Goal: Communication & Community: Share content

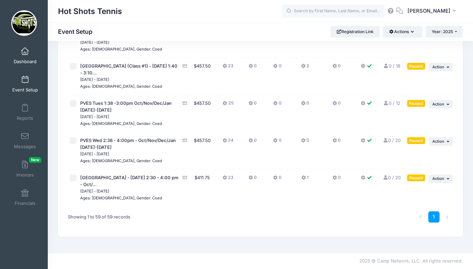
click at [25, 55] on span at bounding box center [25, 52] width 0 height 8
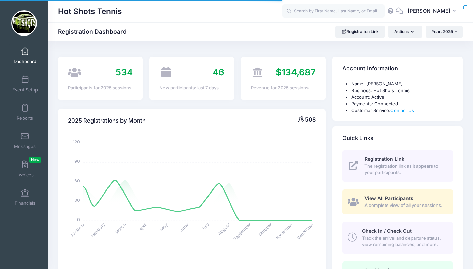
select select
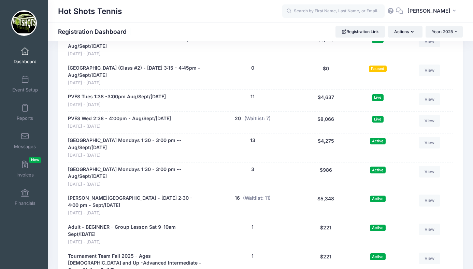
scroll to position [1429, 0]
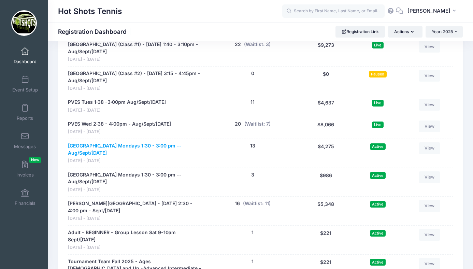
click at [147, 142] on link "Center Street Elementary Mondays 1:30 - 3:00 pm -- Aug/Sept/Oct 2025" at bounding box center [135, 149] width 135 height 14
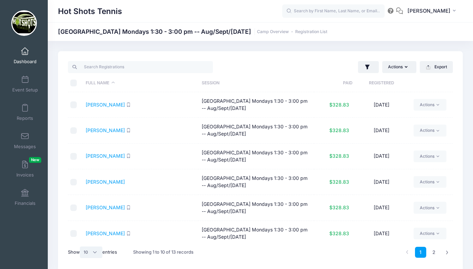
click at [94, 249] on select "All 10 25 50" at bounding box center [91, 252] width 23 height 12
select select "50"
click at [81, 246] on select "All 10 25 50" at bounding box center [91, 252] width 23 height 12
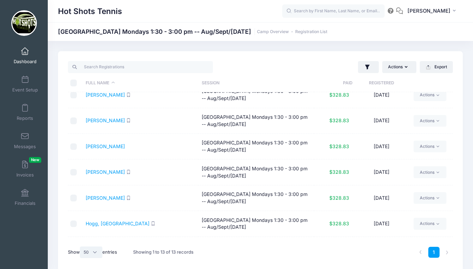
scroll to position [50, 0]
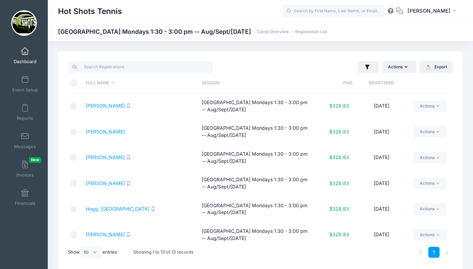
click at [25, 52] on span at bounding box center [25, 52] width 0 height 8
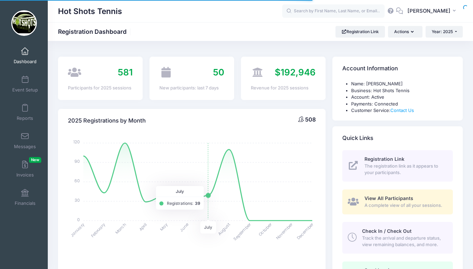
select select
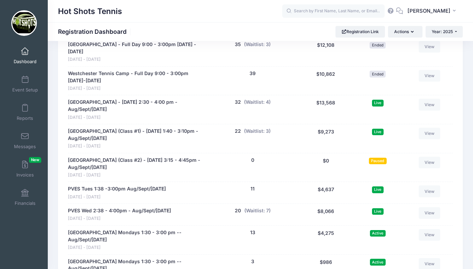
scroll to position [1341, 0]
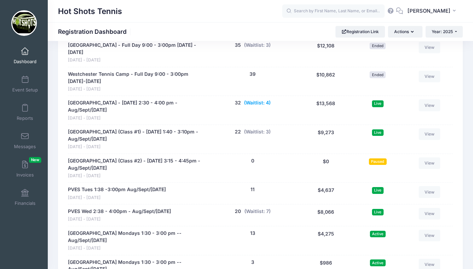
click at [256, 99] on button "(Waitlist: 4)" at bounding box center [257, 102] width 27 height 7
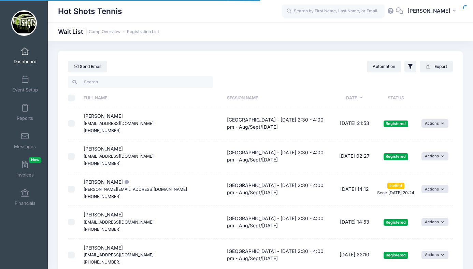
select select "50"
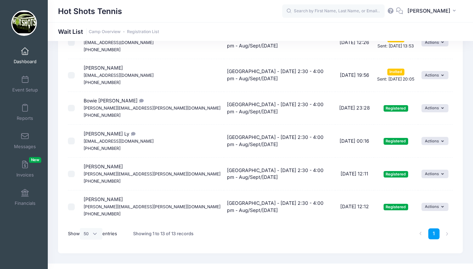
scroll to position [321, 0]
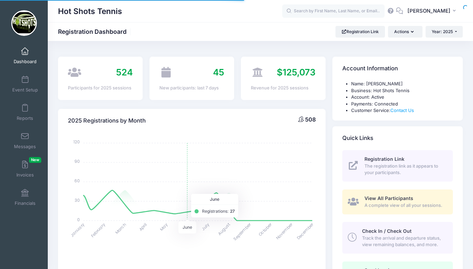
scroll to position [327, 0]
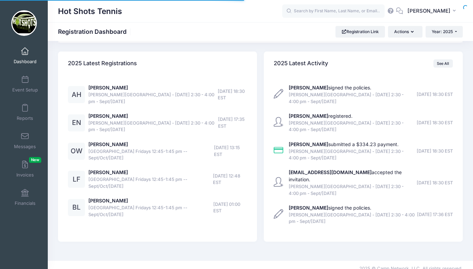
select select
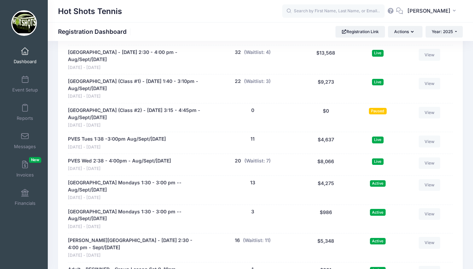
scroll to position [1356, 0]
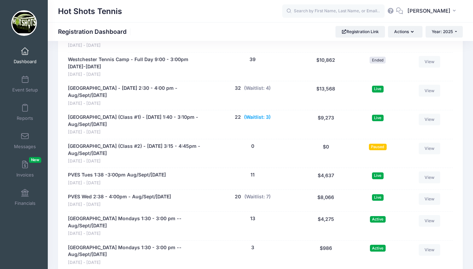
click at [258, 114] on button "(Waitlist: 3)" at bounding box center [257, 117] width 27 height 7
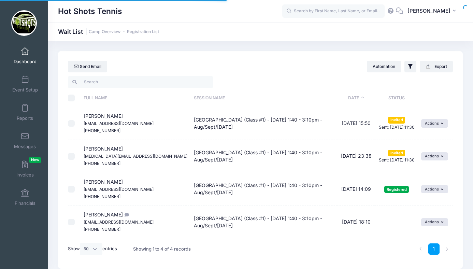
select select "50"
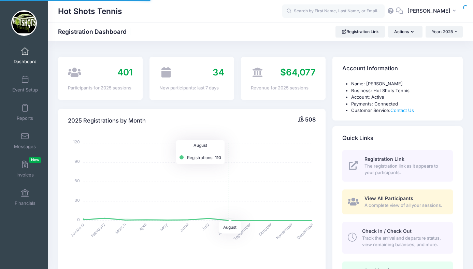
scroll to position [327, 0]
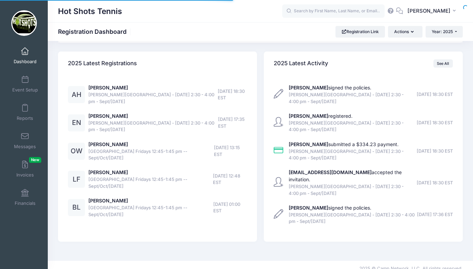
select select
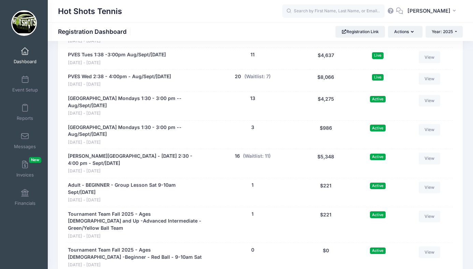
scroll to position [1476, 0]
click at [25, 81] on span at bounding box center [25, 80] width 0 height 8
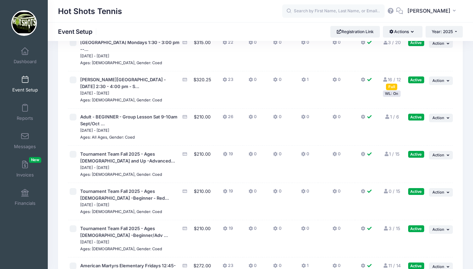
scroll to position [1571, 0]
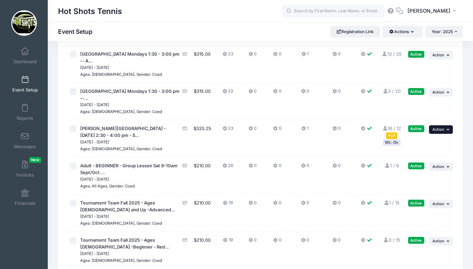
click at [435, 132] on span "Action" at bounding box center [438, 129] width 12 height 5
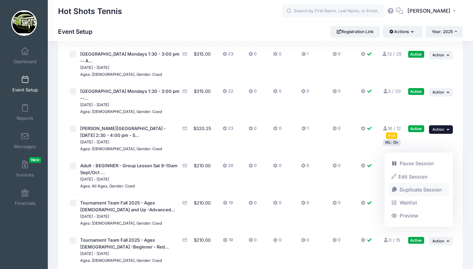
click at [411, 189] on link "Duplicate Session" at bounding box center [419, 189] width 62 height 13
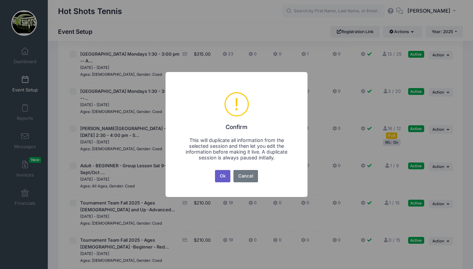
click at [221, 176] on button "Ok" at bounding box center [223, 176] width 16 height 12
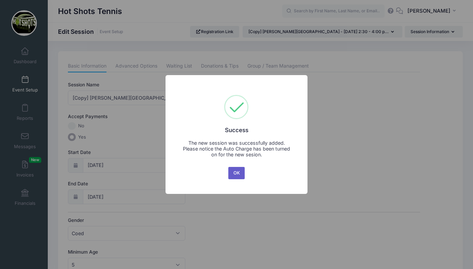
click at [237, 172] on button "OK" at bounding box center [236, 173] width 16 height 12
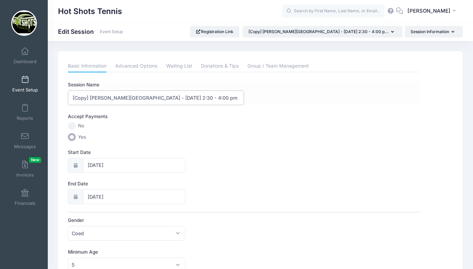
click at [90, 97] on input "[Copy] [PERSON_NAME][GEOGRAPHIC_DATA] - [DATE] 2:30 - 4:00 pm - Sept/[DATE]" at bounding box center [156, 97] width 176 height 15
click at [222, 98] on input "[PERSON_NAME][GEOGRAPHIC_DATA] - [DATE] 2:30 - 4:00 pm - Sept/[DATE]" at bounding box center [156, 97] width 176 height 15
type input "[PERSON_NAME][GEOGRAPHIC_DATA] - [DATE] 2:30 - 4:00 pm - Oct/Nov/Dec/Jan [DATE]…"
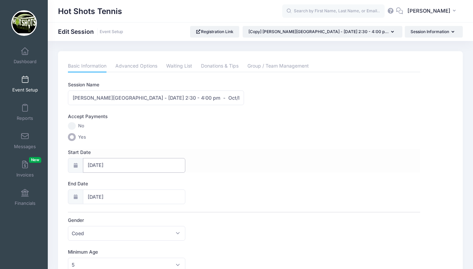
click at [121, 164] on input "09/03/2025" at bounding box center [134, 165] width 103 height 15
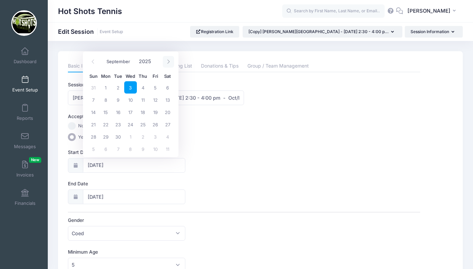
click at [168, 61] on icon at bounding box center [168, 61] width 4 height 4
select select "9"
click at [131, 123] on span "22" at bounding box center [130, 124] width 12 height 12
type input "10/22/2025"
type input "10/23/2025"
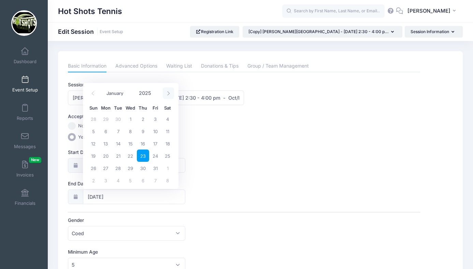
click at [169, 93] on icon at bounding box center [168, 93] width 4 height 4
click at [169, 93] on icon at bounding box center [168, 93] width 2 height 4
click at [91, 91] on icon at bounding box center [93, 93] width 4 height 4
click at [168, 92] on icon at bounding box center [168, 93] width 4 height 4
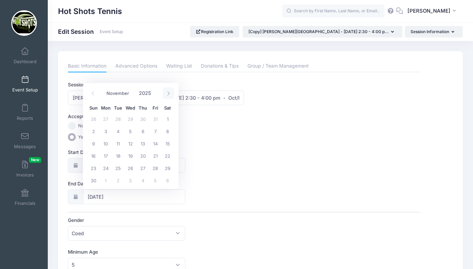
click at [169, 91] on icon at bounding box center [168, 93] width 4 height 4
select select "11"
click at [169, 92] on icon at bounding box center [168, 93] width 4 height 4
type input "2026"
select select "0"
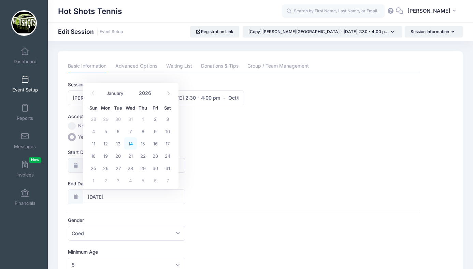
click at [129, 142] on span "14" at bounding box center [130, 143] width 12 height 12
type input "[DATE]"
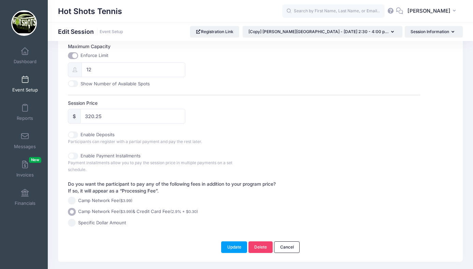
scroll to position [270, 0]
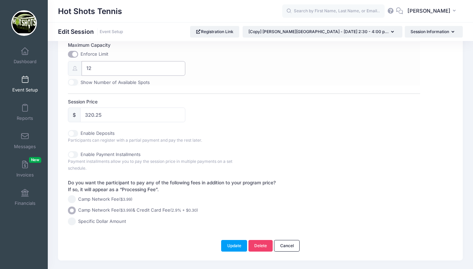
click at [95, 70] on input "12" at bounding box center [134, 68] width 104 height 15
type input "18"
click at [105, 116] on input "320.25" at bounding box center [132, 114] width 105 height 15
type input "3"
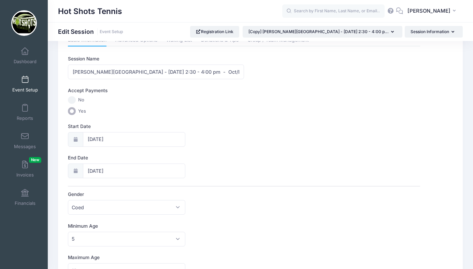
scroll to position [0, 0]
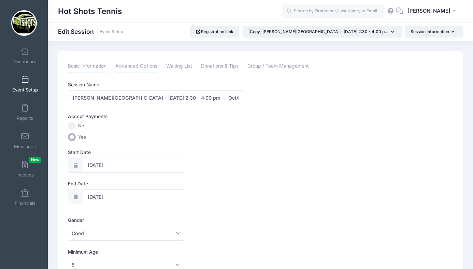
type input "411.75"
click at [143, 64] on link "Advanced Options" at bounding box center [136, 66] width 42 height 12
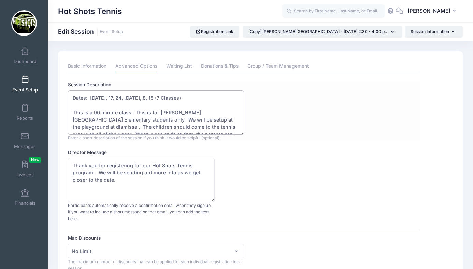
drag, startPoint x: 91, startPoint y: 97, endPoint x: 188, endPoint y: 97, distance: 97.2
click at [188, 97] on textarea "Dates: Sept 3, 10, 17, 24, Oct 1, 8, 15 (7 Classes) This is a 90 minute class. …" at bounding box center [156, 112] width 176 height 44
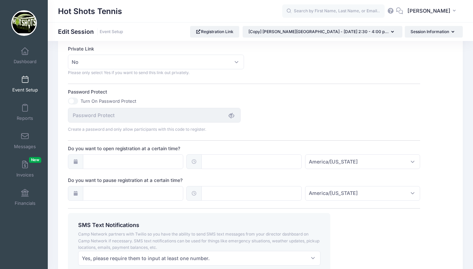
scroll to position [492, 0]
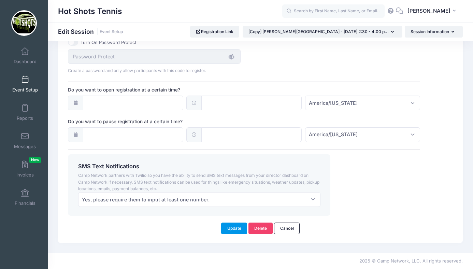
type textarea "Dates: Oct 22, Oct 29, Nov 5, Nov 12, Nov 19, No Class Nov 26, Dec 3, Dec 10, D…"
click at [231, 225] on button "Update" at bounding box center [234, 228] width 26 height 12
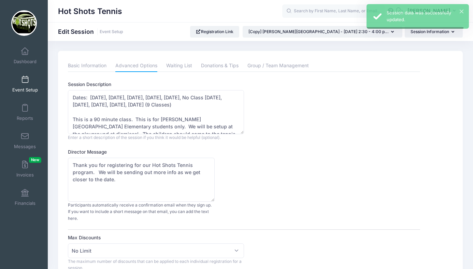
scroll to position [0, 0]
click at [419, 33] on button "Session Information" at bounding box center [433, 32] width 58 height 12
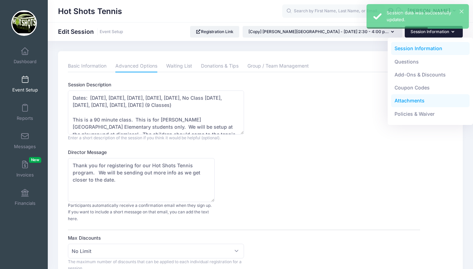
click at [401, 103] on link "Attachments" at bounding box center [430, 100] width 79 height 13
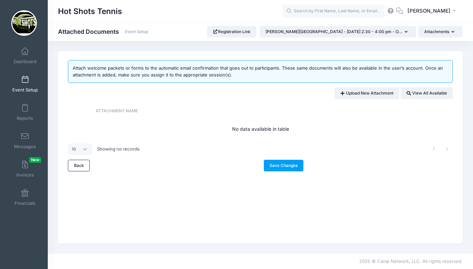
click at [25, 78] on span at bounding box center [25, 80] width 0 height 8
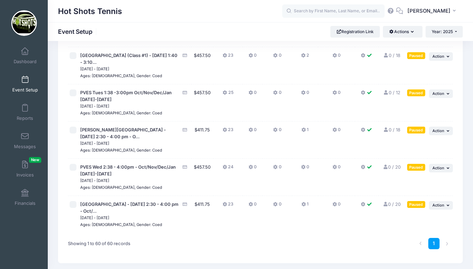
scroll to position [2051, 0]
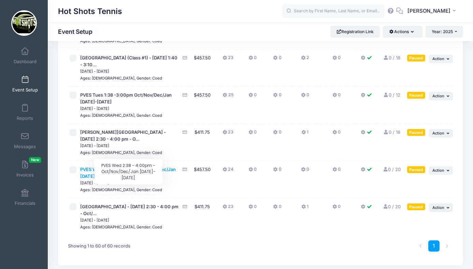
click at [134, 179] on span "PVES Wed 2:38 - 4:00pm - Oct/Nov/Dec/Jan [DATE]-[DATE]" at bounding box center [127, 172] width 95 height 12
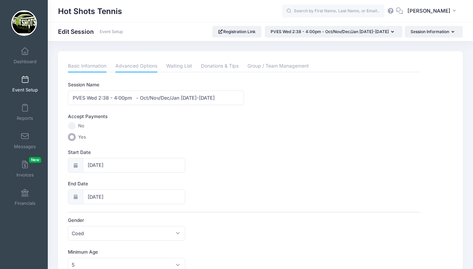
click at [137, 67] on link "Advanced Options" at bounding box center [136, 66] width 42 height 12
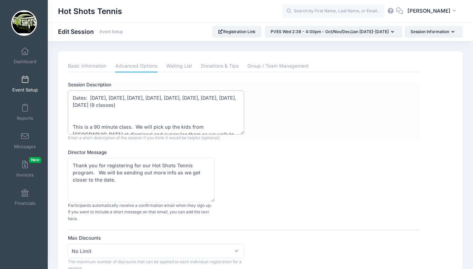
drag, startPoint x: 90, startPoint y: 98, endPoint x: 115, endPoint y: 108, distance: 27.3
click at [115, 108] on textarea "Dates: Aug 20, Aug 27, Sept 3, Sept 10, Sept 17, Sept 24, Oct 1, Oct 8, Oct 15 …" at bounding box center [156, 112] width 176 height 44
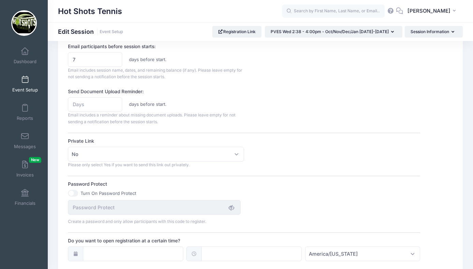
scroll to position [492, 0]
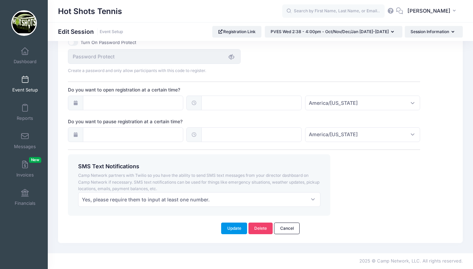
type textarea "Dates: This is a 90 minute class. We will pick up the kids from PVES gate at di…"
click at [235, 226] on button "Update" at bounding box center [234, 228] width 26 height 12
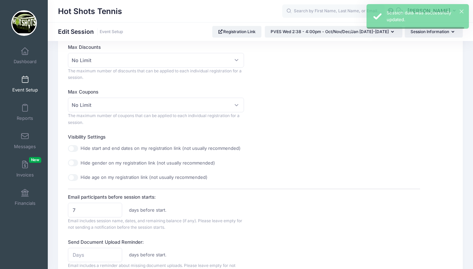
scroll to position [0, 0]
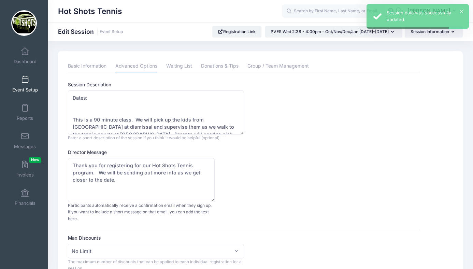
click at [25, 82] on span at bounding box center [25, 80] width 0 height 8
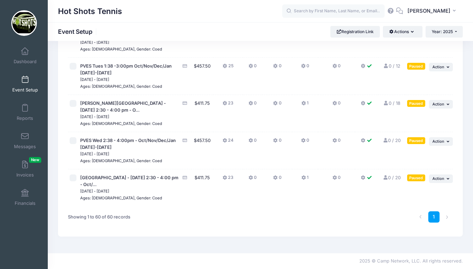
scroll to position [2099, 0]
click at [143, 105] on span "[PERSON_NAME][GEOGRAPHIC_DATA] - [DATE] 2:30 - 4:00 pm - O..." at bounding box center [123, 106] width 86 height 12
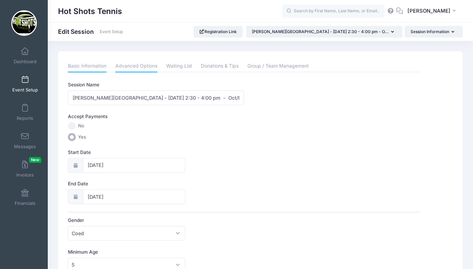
click at [136, 66] on link "Advanced Options" at bounding box center [136, 66] width 42 height 12
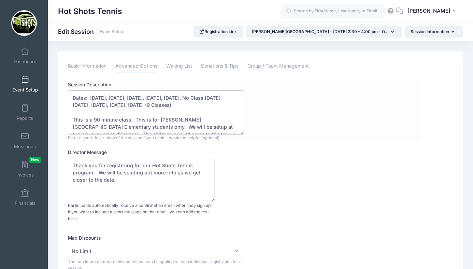
drag, startPoint x: 91, startPoint y: 97, endPoint x: 159, endPoint y: 111, distance: 69.3
click at [159, 111] on textarea "Dates: Oct 22, Oct 29, Nov 5, Nov 12, Nov 19, No Class Nov 26, Dec 3, Dec 10, D…" at bounding box center [156, 112] width 176 height 44
click at [25, 80] on span at bounding box center [25, 80] width 0 height 8
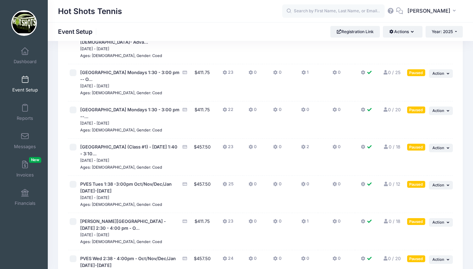
scroll to position [2099, 0]
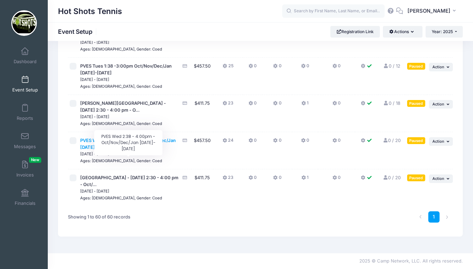
click at [129, 139] on span "PVES Wed 2:38 - 4:00pm - Oct/Nov/Dec/Jan [DATE]-[DATE]" at bounding box center [127, 143] width 95 height 12
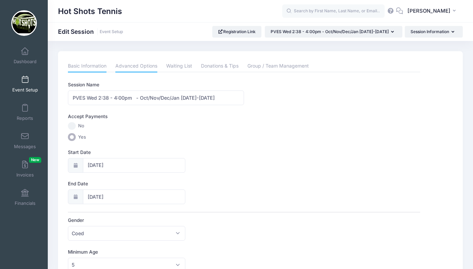
click at [133, 65] on link "Advanced Options" at bounding box center [136, 66] width 42 height 12
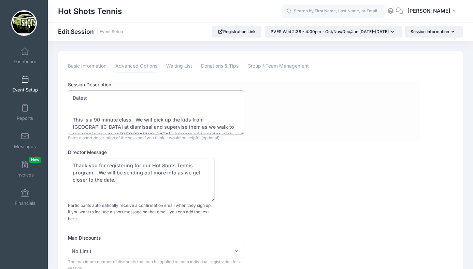
click at [92, 107] on textarea "Dates: This is a 90 minute class. We will pick up the kids from PVES gate at di…" at bounding box center [156, 112] width 176 height 44
click at [78, 110] on textarea "Dates: This is a 90 minute class. We will pick up the kids from PVES gate at di…" at bounding box center [156, 112] width 176 height 44
click at [73, 119] on textarea "Dates: This is a 90 minute class. We will pick up the kids from PVES gate at di…" at bounding box center [156, 112] width 176 height 44
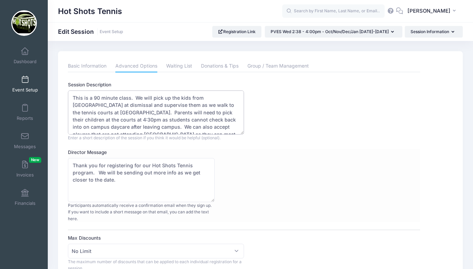
type textarea "This is a 90 minute class. We will pick up the kids from PVES gate at dismissal…"
click at [272, 166] on div "Director Message Thank you for registering for our Hot Shots Tennis program. We…" at bounding box center [244, 185] width 352 height 73
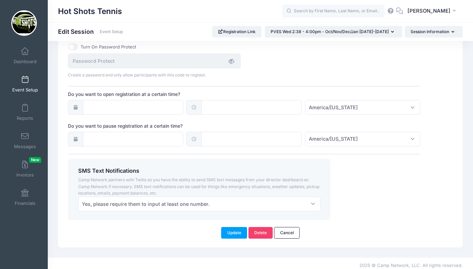
scroll to position [492, 0]
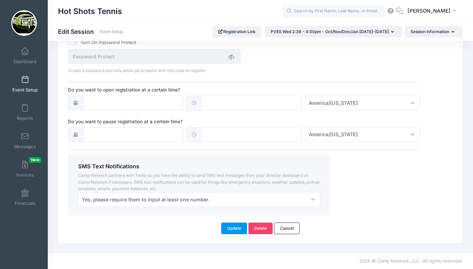
click at [235, 227] on button "Update" at bounding box center [234, 228] width 26 height 12
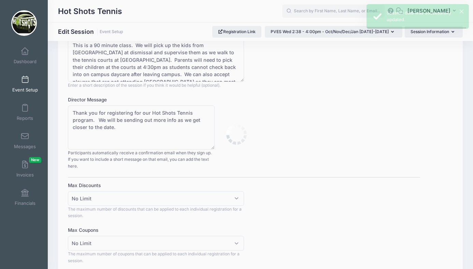
scroll to position [0, 0]
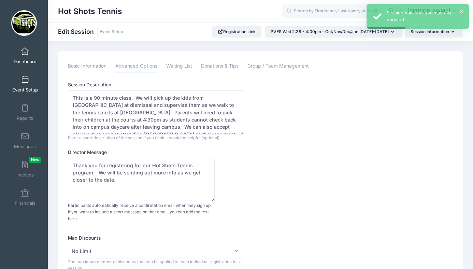
click at [25, 55] on span at bounding box center [25, 52] width 0 height 8
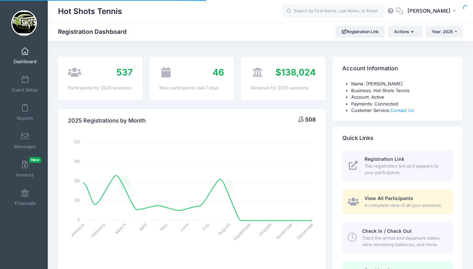
select select
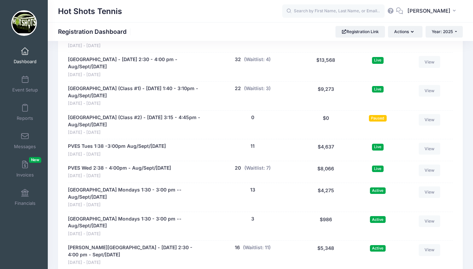
scroll to position [1381, 0]
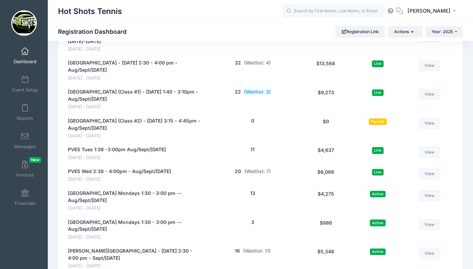
click at [257, 88] on button "(Waitlist: 3)" at bounding box center [257, 91] width 27 height 7
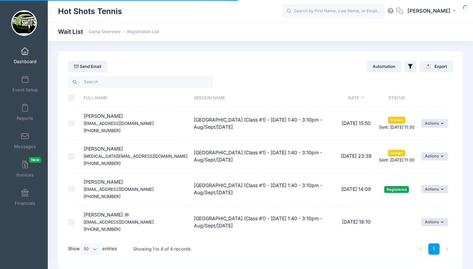
select select "50"
click at [25, 52] on span at bounding box center [25, 52] width 0 height 8
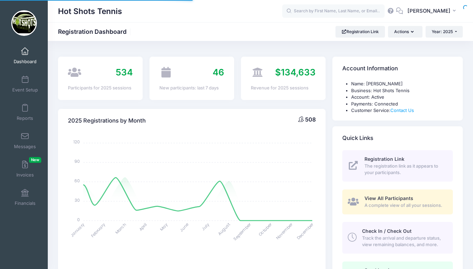
select select
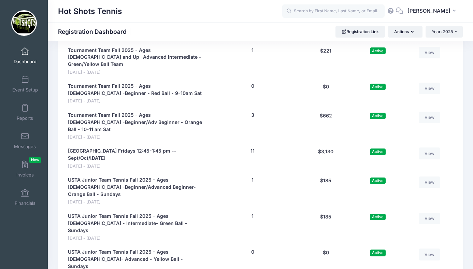
scroll to position [1644, 0]
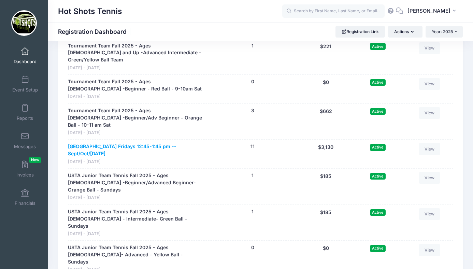
click at [137, 143] on link "[GEOGRAPHIC_DATA] Fridays 12:45-1:45 pm -- Sept/Oct/[DATE]" at bounding box center [135, 150] width 135 height 14
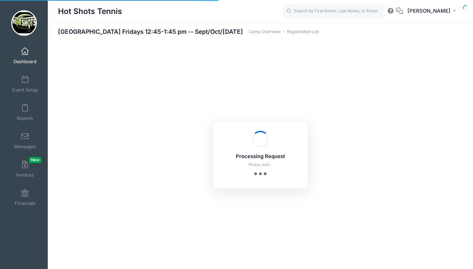
select select "10"
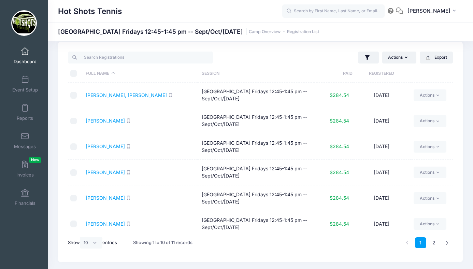
scroll to position [6, 0]
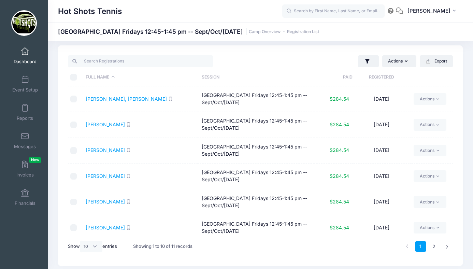
click at [25, 56] on link "Dashboard" at bounding box center [25, 56] width 32 height 24
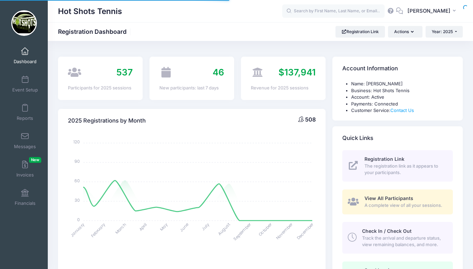
select select
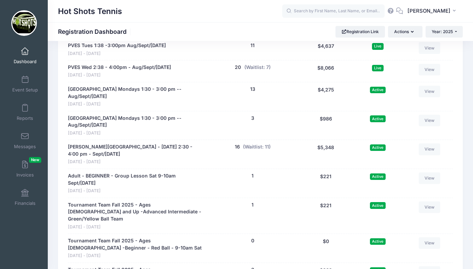
scroll to position [1481, 0]
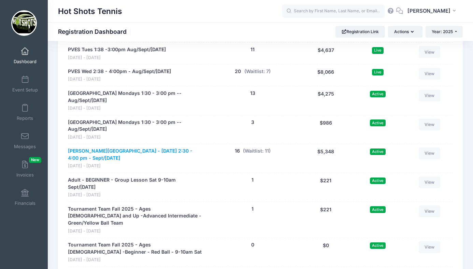
click at [144, 147] on link "[PERSON_NAME][GEOGRAPHIC_DATA] - [DATE] 2:30 - 4:00 pm - Sept/[DATE]" at bounding box center [135, 154] width 135 height 14
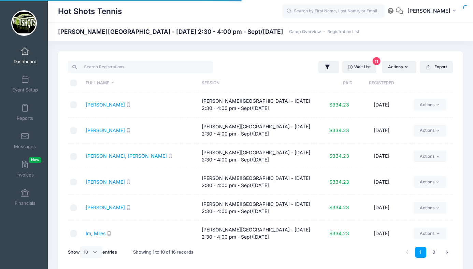
select select "10"
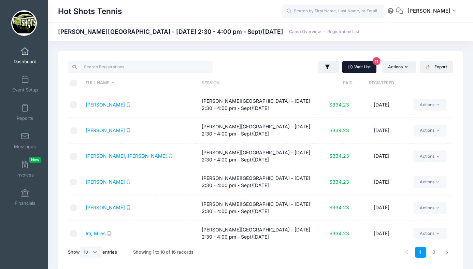
click at [350, 67] on icon at bounding box center [351, 67] width 6 height 0
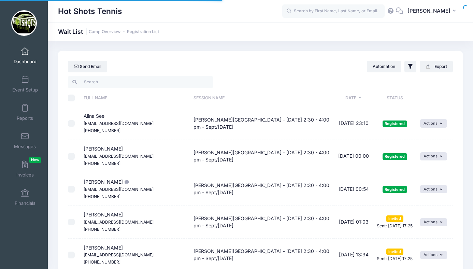
select select "50"
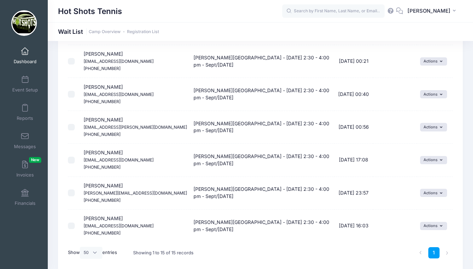
scroll to position [365, 0]
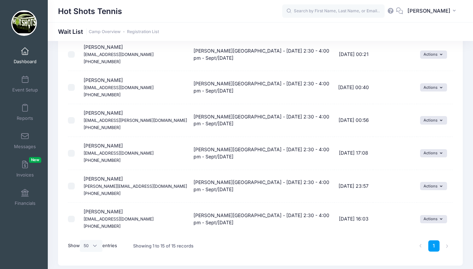
click at [25, 52] on span at bounding box center [25, 52] width 0 height 8
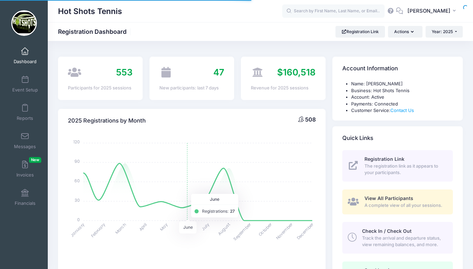
select select
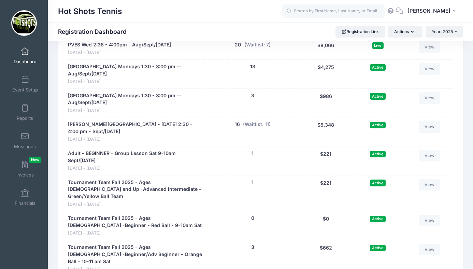
scroll to position [1539, 0]
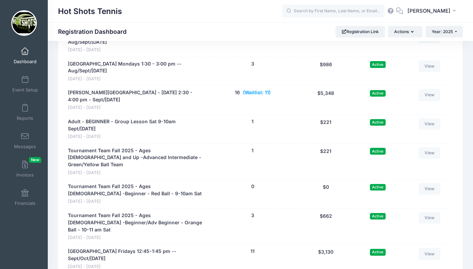
click at [254, 89] on button "(Waitlist: 11)" at bounding box center [257, 92] width 28 height 7
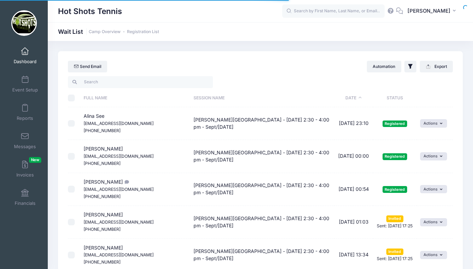
select select "50"
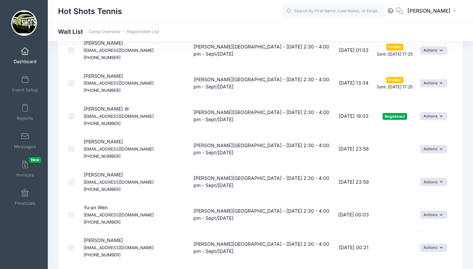
scroll to position [206, 0]
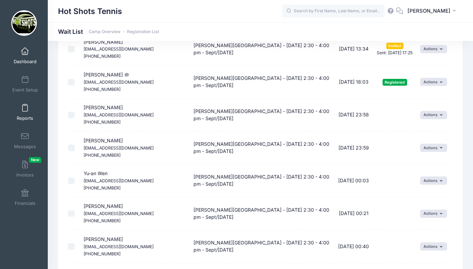
click at [25, 111] on span at bounding box center [25, 108] width 0 height 8
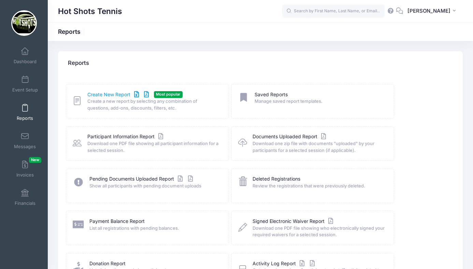
click at [115, 92] on link "Create New Report" at bounding box center [118, 94] width 63 height 7
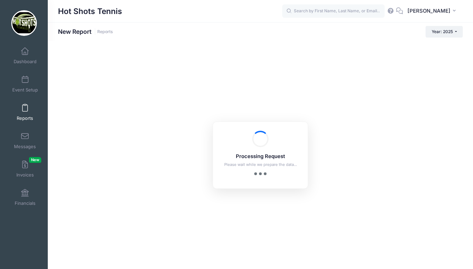
checkbox input "true"
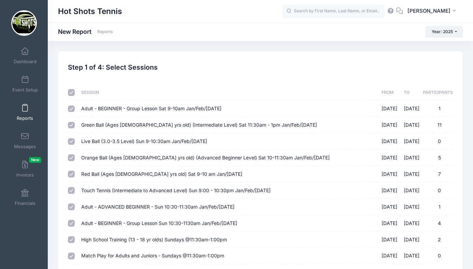
click at [71, 91] on input "checkbox" at bounding box center [71, 92] width 7 height 7
checkbox input "false"
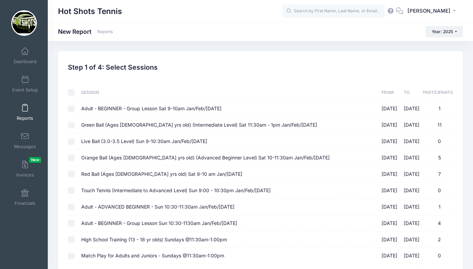
checkbox input "false"
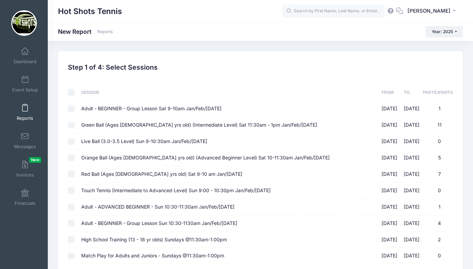
checkbox input "false"
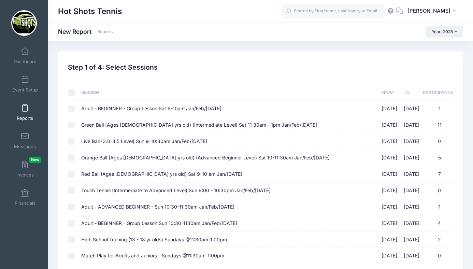
checkbox input "false"
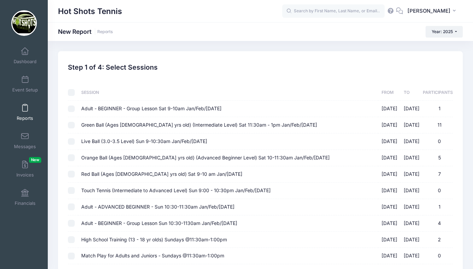
checkbox input "false"
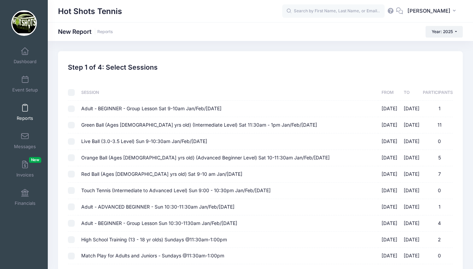
checkbox input "false"
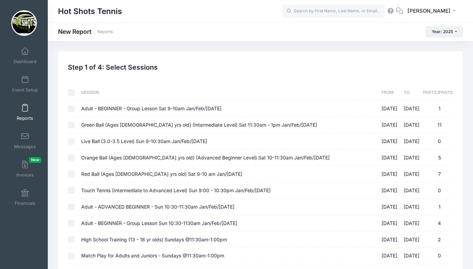
checkbox input "false"
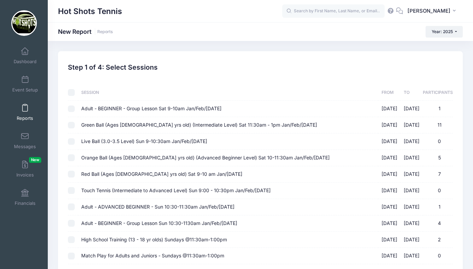
checkbox input "false"
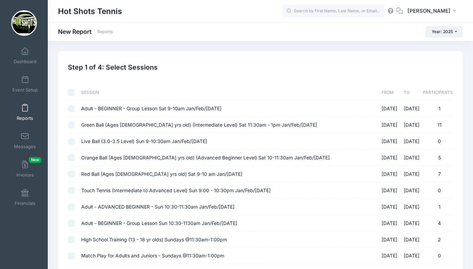
checkbox input "false"
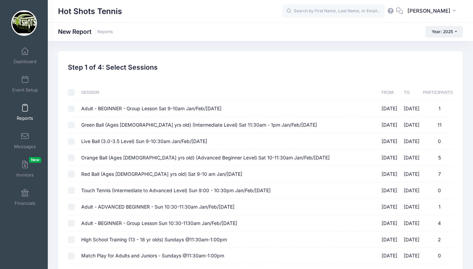
checkbox input "false"
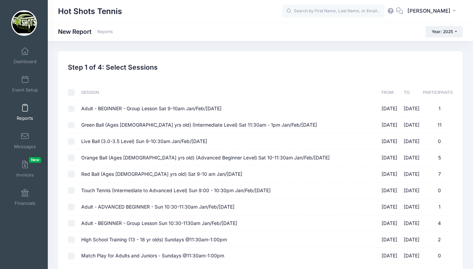
checkbox input "false"
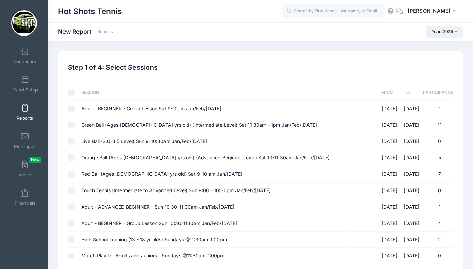
checkbox input "false"
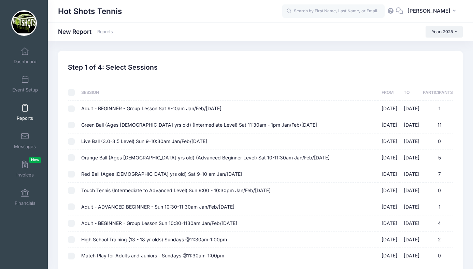
checkbox input "false"
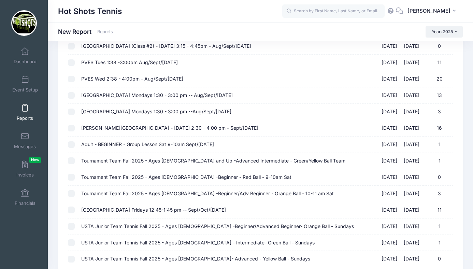
scroll to position [700, 0]
click at [160, 129] on span "[PERSON_NAME][GEOGRAPHIC_DATA] - [DATE] 2:30 - 4:00 pm - Sept/[DATE]" at bounding box center [169, 128] width 177 height 6
click at [75, 129] on input "Braddock Elementary - Wednesday 2:30 - 4:00 pm - Sept/Oct 2025 09/03/2025 - 10/…" at bounding box center [71, 128] width 7 height 7
checkbox input "true"
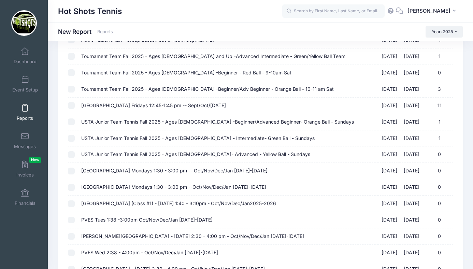
scroll to position [882, 0]
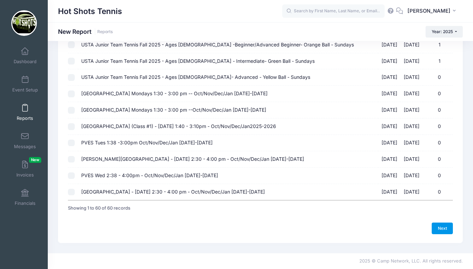
click at [443, 228] on link "Next" at bounding box center [441, 228] width 21 height 12
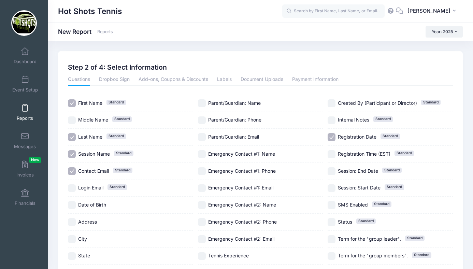
click at [72, 152] on input "Session Name Standard" at bounding box center [72, 154] width 8 height 8
checkbox input "false"
click at [73, 202] on input "Date of Birth" at bounding box center [72, 205] width 8 height 8
checkbox input "true"
click at [332, 136] on input "Registration Date Standard" at bounding box center [331, 137] width 8 height 8
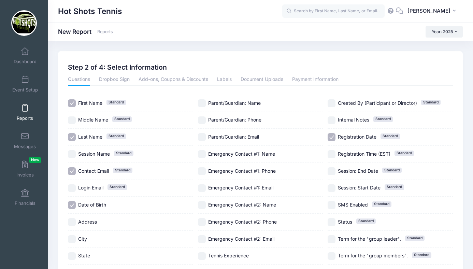
checkbox input "false"
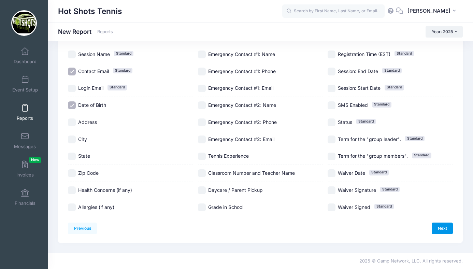
click at [438, 226] on link "Next" at bounding box center [441, 228] width 21 height 12
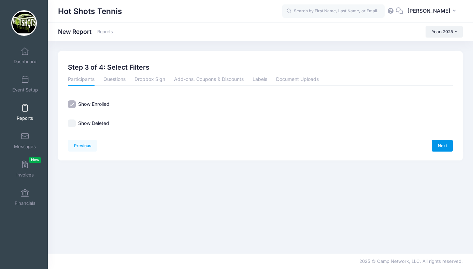
scroll to position [0, 0]
click at [438, 143] on link "Next" at bounding box center [441, 146] width 21 height 12
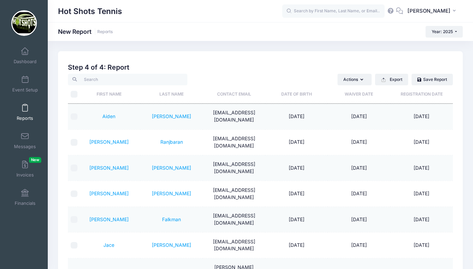
click at [293, 96] on th "Date of Birth" at bounding box center [296, 94] width 62 height 18
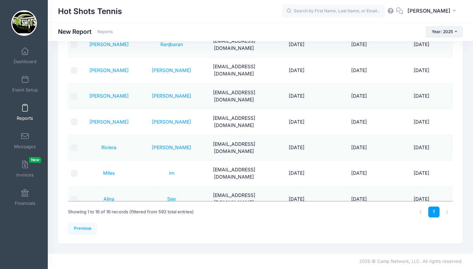
scroll to position [62, 0]
click at [173, 196] on link "See" at bounding box center [171, 199] width 9 height 6
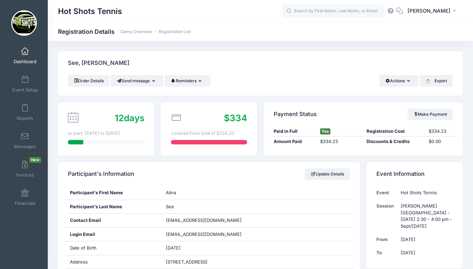
click at [25, 53] on span at bounding box center [25, 52] width 0 height 8
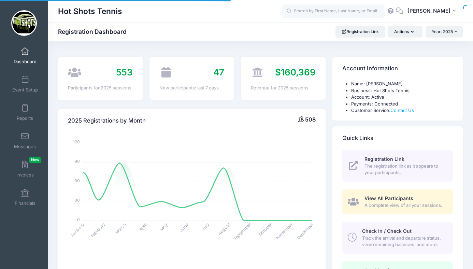
select select
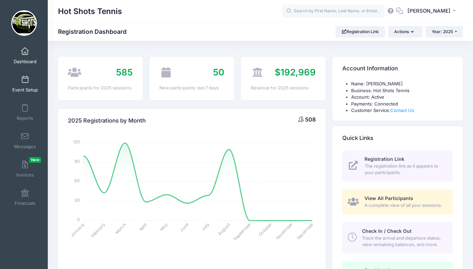
click at [25, 81] on span at bounding box center [25, 80] width 0 height 8
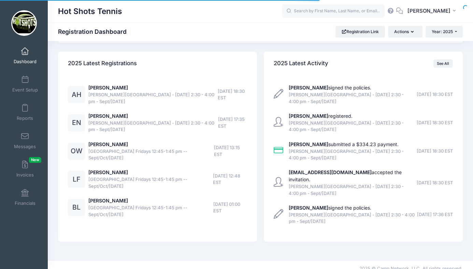
select select
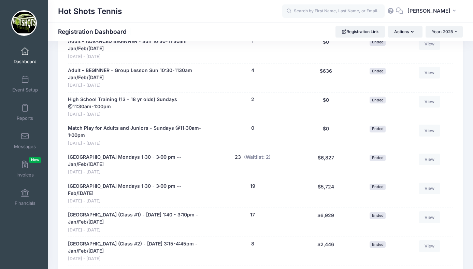
scroll to position [440, 0]
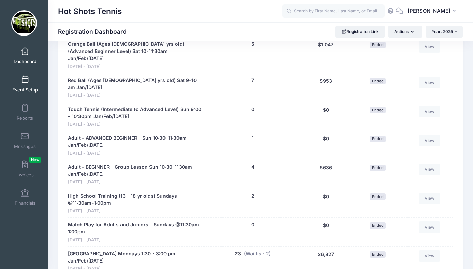
click at [27, 85] on link "Event Setup" at bounding box center [25, 84] width 32 height 24
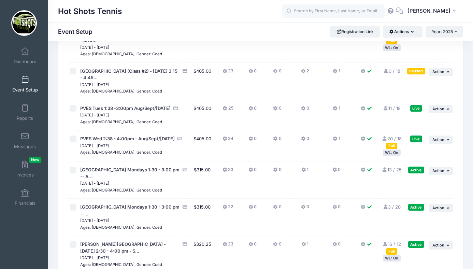
scroll to position [1498, 0]
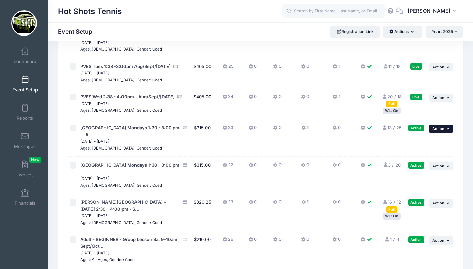
click at [437, 131] on span "Action" at bounding box center [438, 128] width 12 height 5
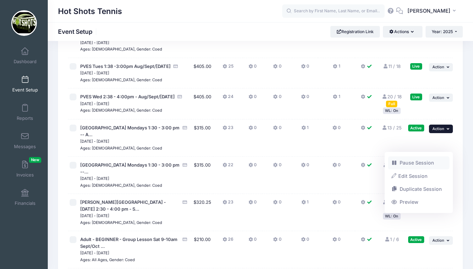
click at [422, 164] on link "Pause Session" at bounding box center [419, 162] width 62 height 13
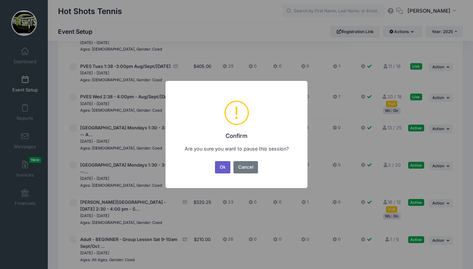
click at [225, 167] on button "Ok" at bounding box center [223, 167] width 16 height 12
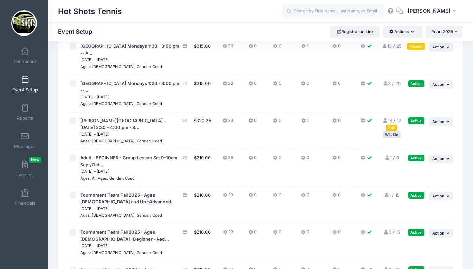
scroll to position [1574, 0]
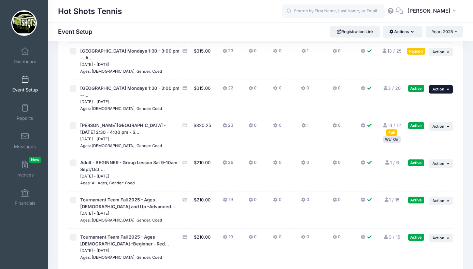
click at [441, 91] on span "Action" at bounding box center [438, 89] width 12 height 5
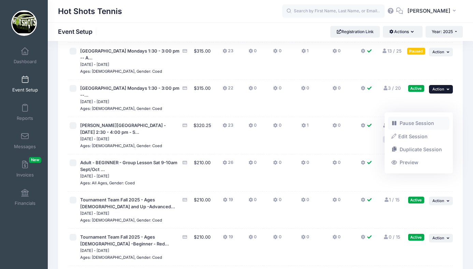
click at [413, 122] on link "Pause Session" at bounding box center [419, 123] width 62 height 13
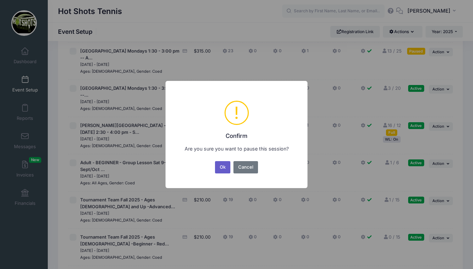
click at [223, 166] on button "Ok" at bounding box center [223, 167] width 16 height 12
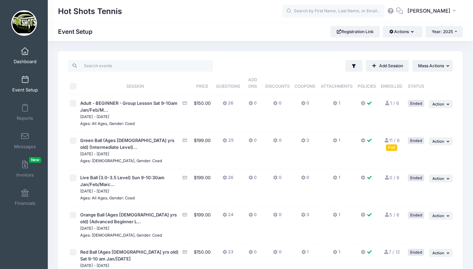
click at [25, 53] on span at bounding box center [25, 52] width 0 height 8
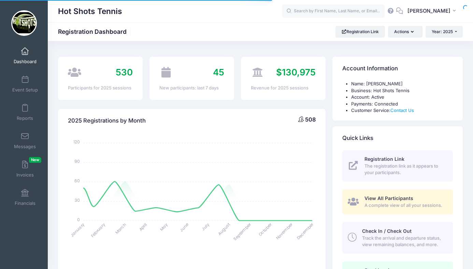
select select
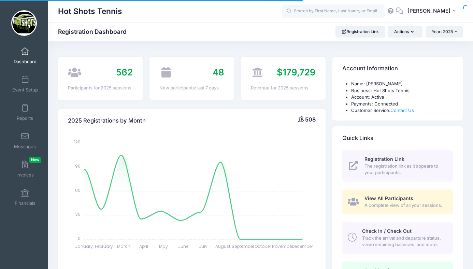
select select
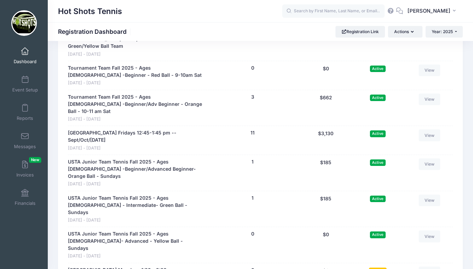
scroll to position [1657, 0]
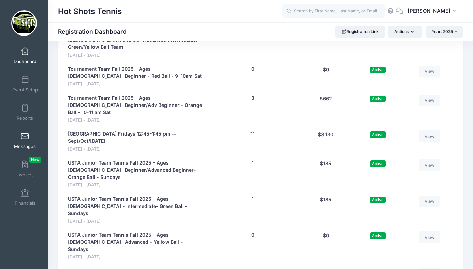
click at [25, 134] on span at bounding box center [25, 137] width 0 height 8
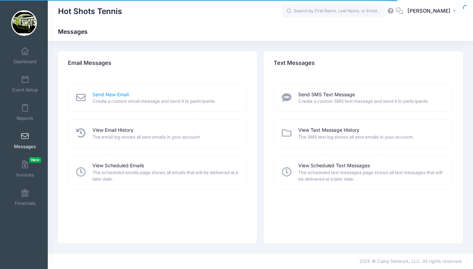
click at [119, 91] on link "Send New Email" at bounding box center [110, 94] width 36 height 7
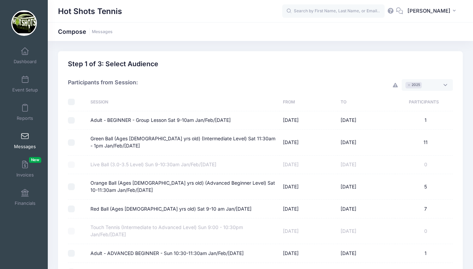
click at [429, 84] on span "× 2025" at bounding box center [426, 85] width 51 height 12
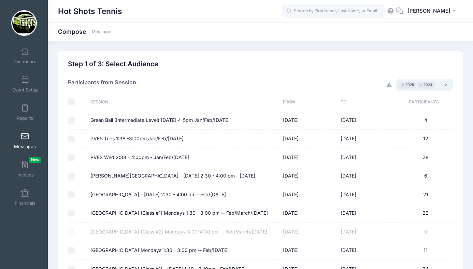
click at [72, 102] on input "checkbox" at bounding box center [71, 102] width 7 height 7
checkbox input "true"
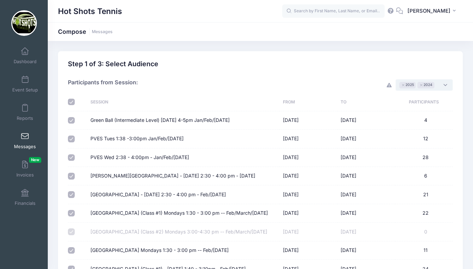
checkbox input "true"
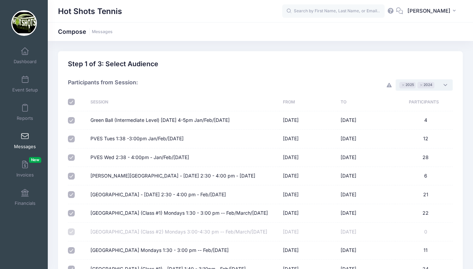
checkbox input "true"
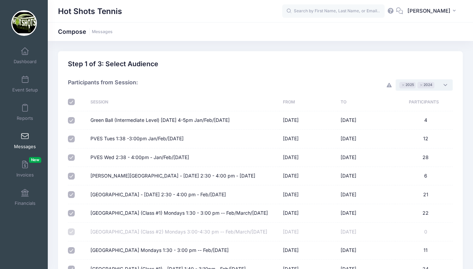
checkbox input "true"
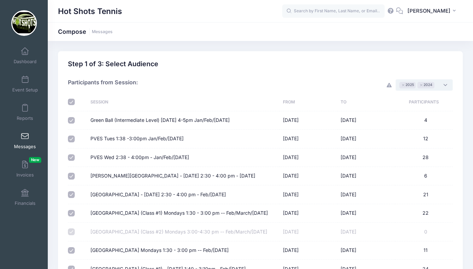
checkbox input "true"
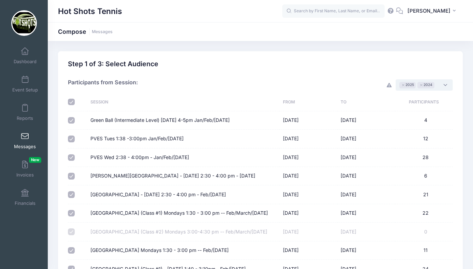
checkbox input "true"
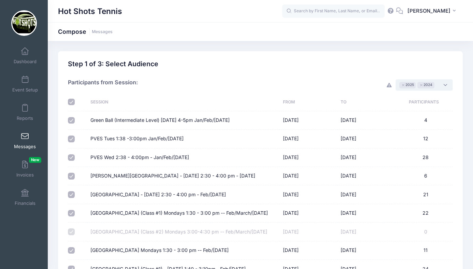
checkbox input "true"
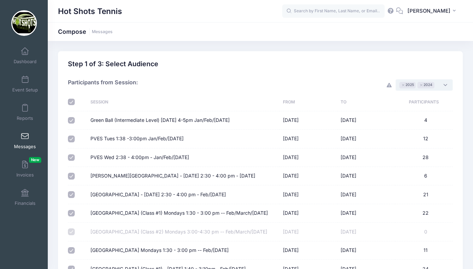
checkbox input "true"
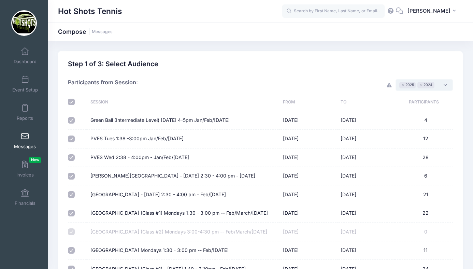
checkbox input "true"
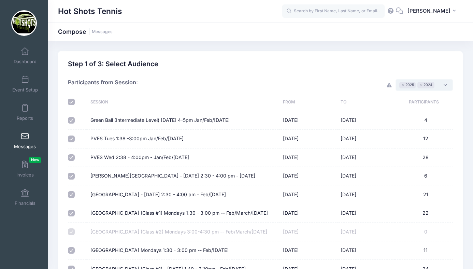
checkbox input "true"
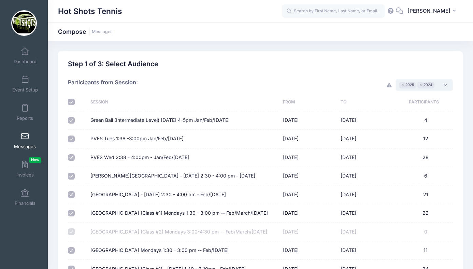
checkbox input "true"
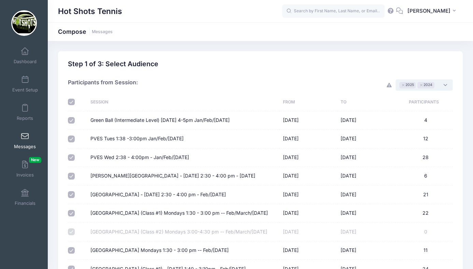
checkbox input "true"
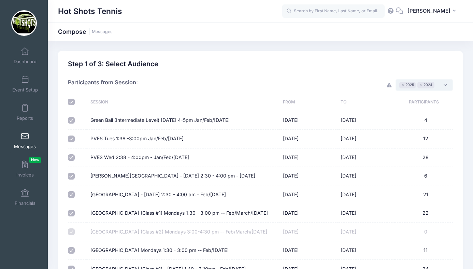
checkbox input "true"
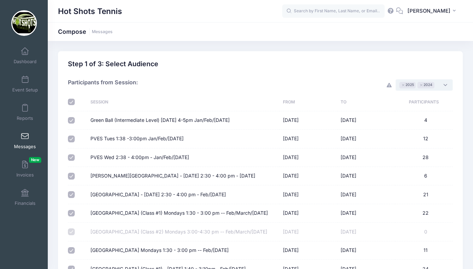
checkbox input "true"
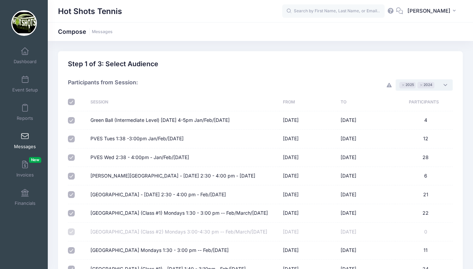
checkbox input "true"
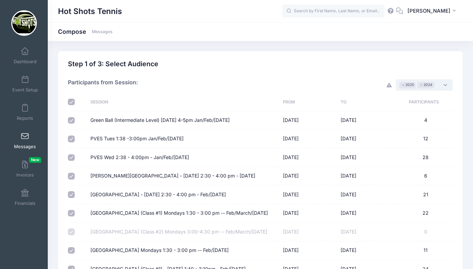
checkbox input "true"
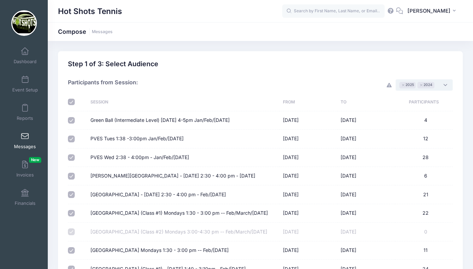
checkbox input "true"
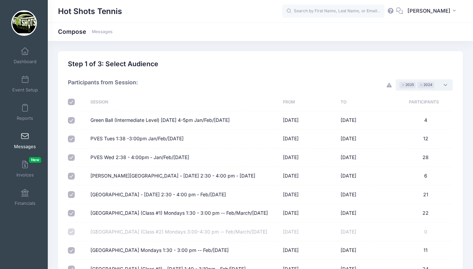
checkbox input "true"
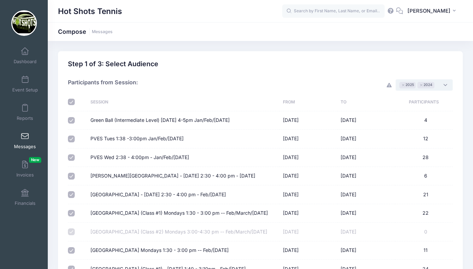
checkbox input "true"
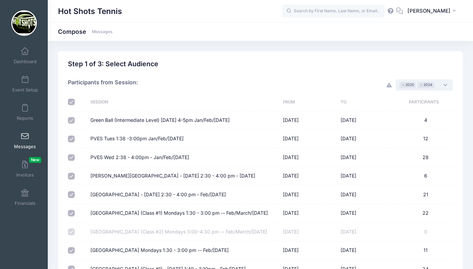
checkbox input "true"
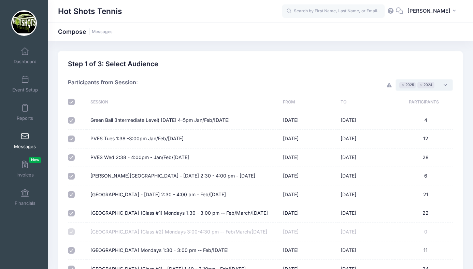
checkbox input "true"
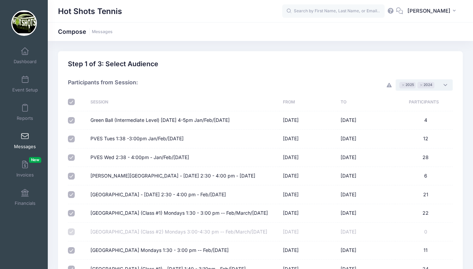
checkbox input "true"
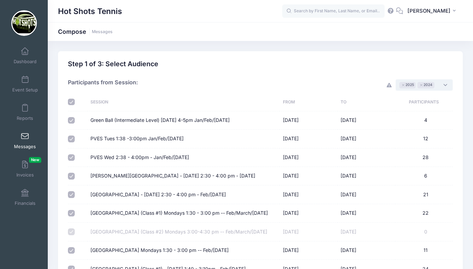
checkbox input "true"
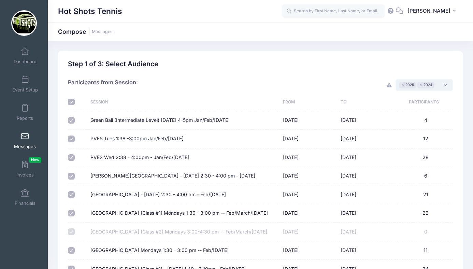
checkbox input "true"
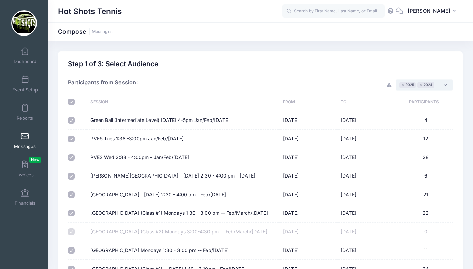
checkbox input "true"
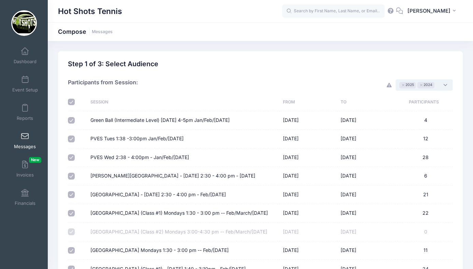
checkbox input "true"
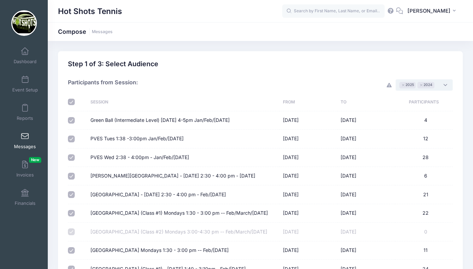
checkbox input "true"
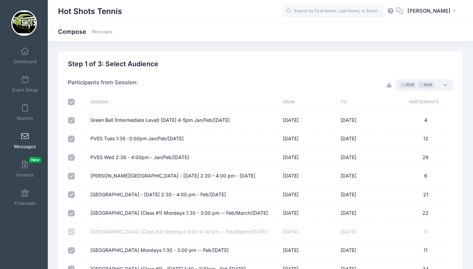
checkbox input "true"
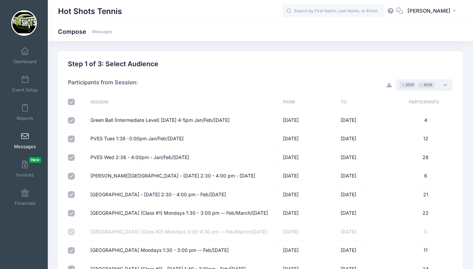
checkbox input "true"
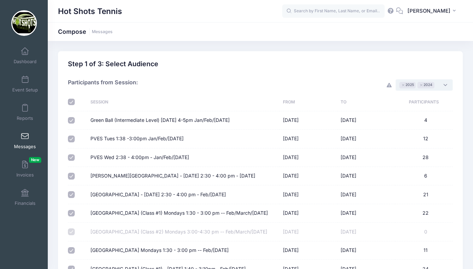
checkbox input "true"
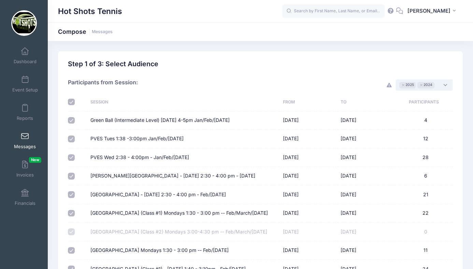
checkbox input "true"
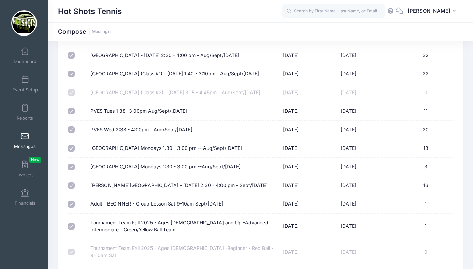
scroll to position [2982, 0]
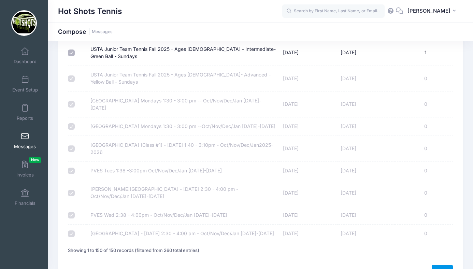
click at [443, 265] on link "Next" at bounding box center [441, 271] width 21 height 12
select select "50"
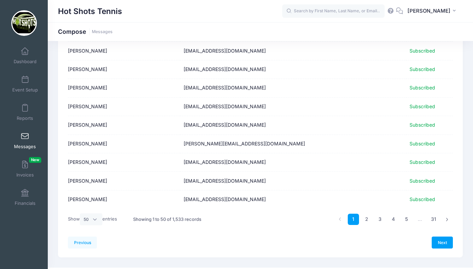
scroll to position [835, 0]
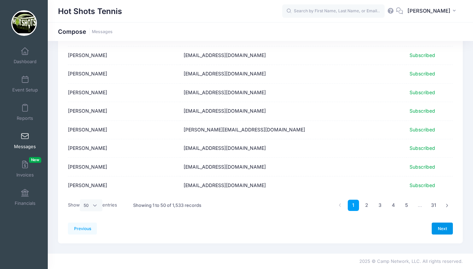
click at [439, 227] on link "Next" at bounding box center [441, 228] width 21 height 12
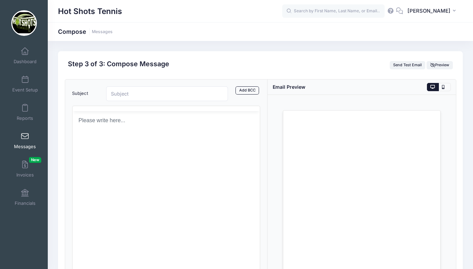
scroll to position [0, 0]
click at [150, 154] on html at bounding box center [165, 145] width 187 height 18
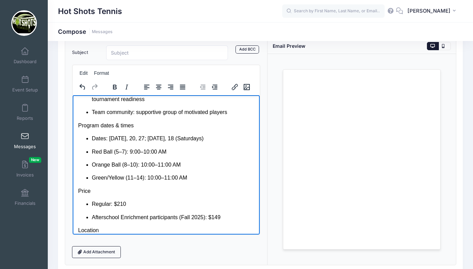
scroll to position [197, 0]
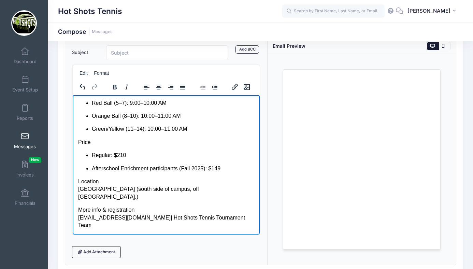
click at [147, 216] on p "More info & registration hotshotstennisorg1@gmail.com | Hot Shots Tennis Tourna…" at bounding box center [166, 217] width 176 height 23
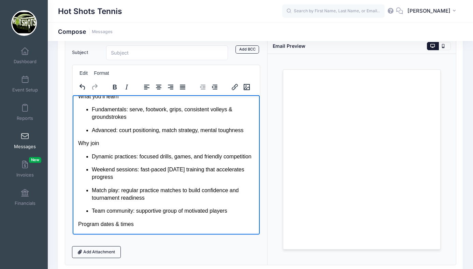
scroll to position [49, 0]
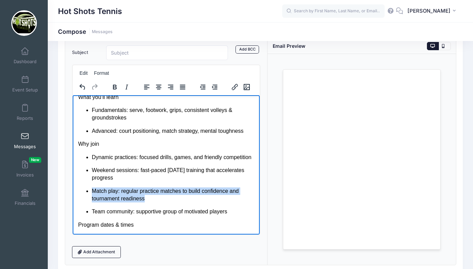
drag, startPoint x: 92, startPoint y: 197, endPoint x: 161, endPoint y: 205, distance: 69.3
click at [161, 202] on p "Match play: regular practice matches to build confidence and tournament readine…" at bounding box center [172, 194] width 162 height 15
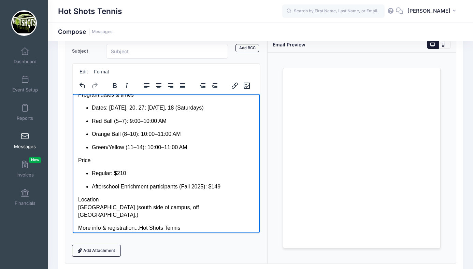
scroll to position [176, 0]
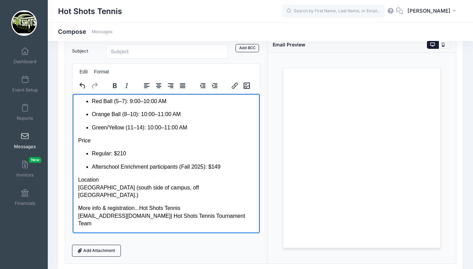
click at [92, 170] on p "Afterschool Enrichment participants (Fall 2025): $149" at bounding box center [172, 167] width 162 height 8
drag, startPoint x: 140, startPoint y: 222, endPoint x: 188, endPoint y: 221, distance: 47.4
click at [188, 221] on p "More info & registration...Hot Shots Tennis hotshotstennisorg1@gmail.com | Hot …" at bounding box center [166, 215] width 176 height 23
click at [235, 85] on icon "Insert/edit link" at bounding box center [235, 86] width 8 height 8
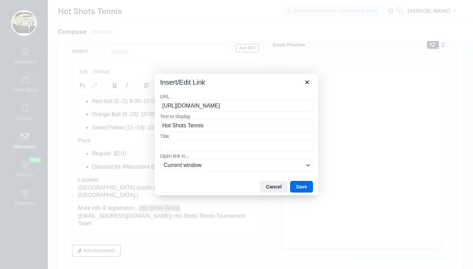
scroll to position [0, 31]
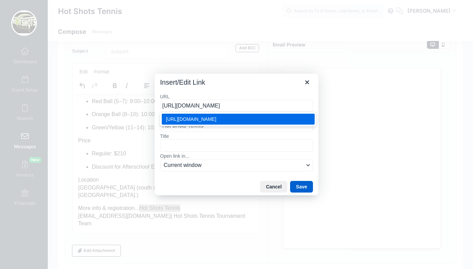
type input "https://portal.campnetwork.com/Register/Register.php?camp_id=397395"
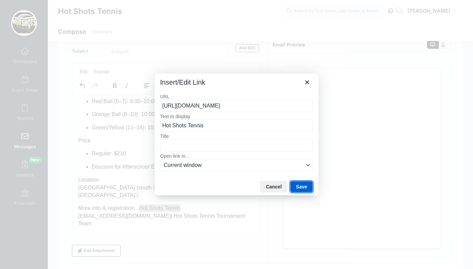
click at [298, 187] on button "Save" at bounding box center [301, 187] width 23 height 12
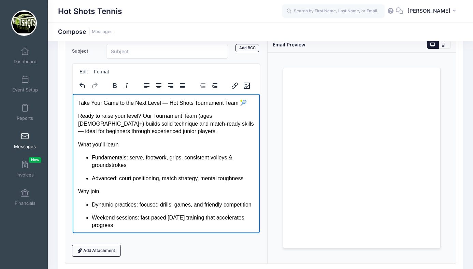
scroll to position [34, 0]
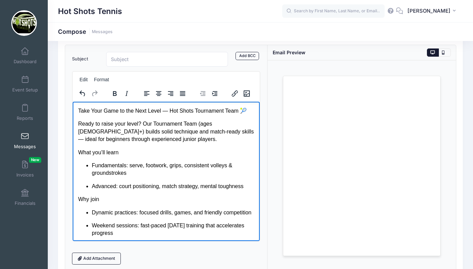
click at [238, 110] on p "Take Your Game to the Next Level — Hot Shots Tournament Team 🎾" at bounding box center [166, 111] width 176 height 8
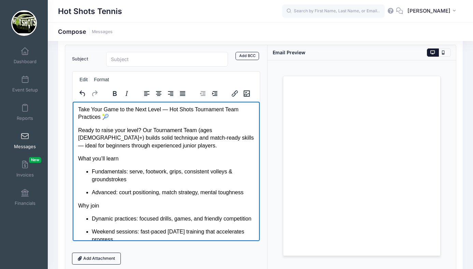
scroll to position [0, 0]
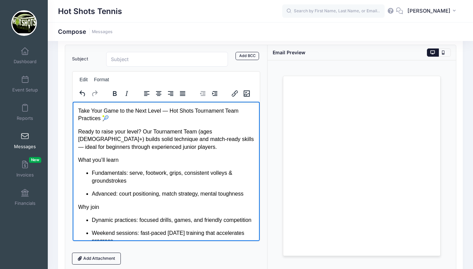
click at [79, 117] on p "Take Your Game to the Next Level — Hot Shots Tournament Team Practices 🎾" at bounding box center [166, 114] width 176 height 15
click at [103, 120] on p "Take Your Game to the Next Level — Hot Shots Tournament Team (Practices 🎾" at bounding box center [166, 114] width 176 height 15
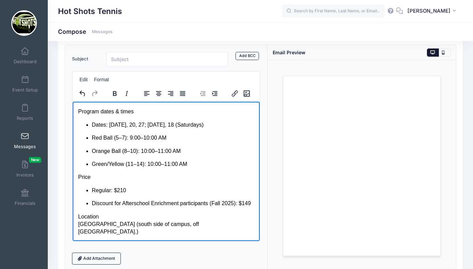
scroll to position [156, 0]
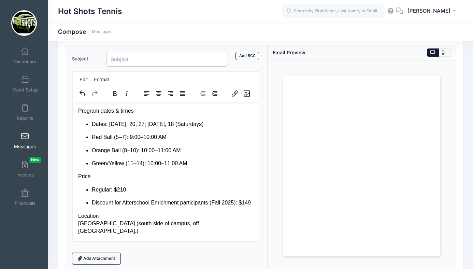
click at [140, 60] on input "Subject" at bounding box center [167, 59] width 122 height 15
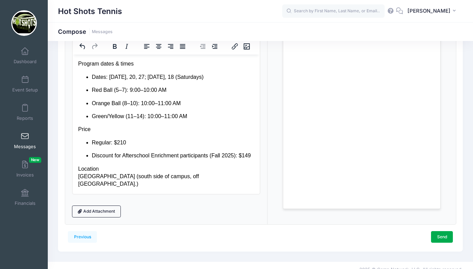
scroll to position [90, 0]
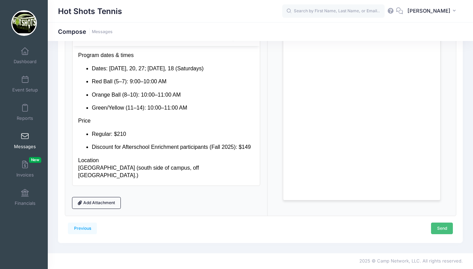
type input "Want to Build Your Tennis Skills? Join the Tournament Team!"
click at [442, 226] on link "Send" at bounding box center [442, 228] width 22 height 12
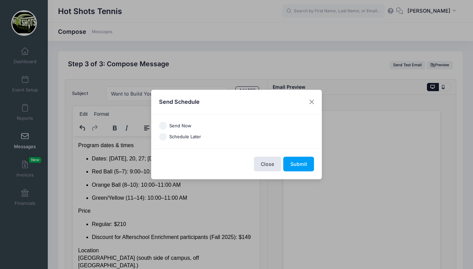
click at [162, 125] on input "Send Now" at bounding box center [163, 126] width 8 height 8
radio input "true"
click at [295, 162] on button "Submit" at bounding box center [298, 164] width 31 height 15
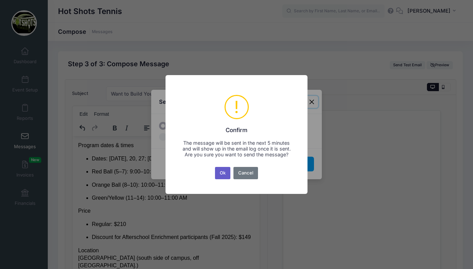
click at [223, 175] on button "Ok" at bounding box center [223, 173] width 16 height 12
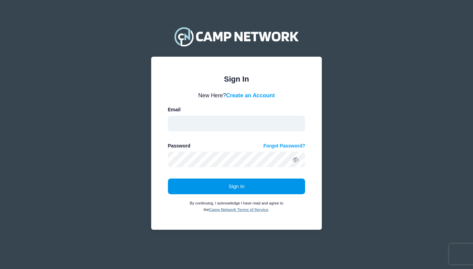
type input "[EMAIL_ADDRESS][DOMAIN_NAME]"
click at [231, 185] on button "Sign In" at bounding box center [236, 186] width 137 height 16
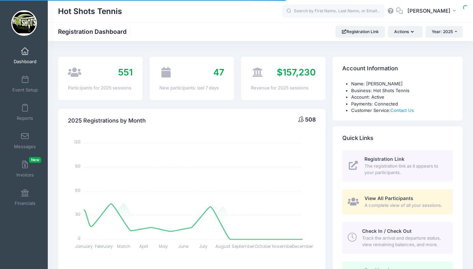
select select
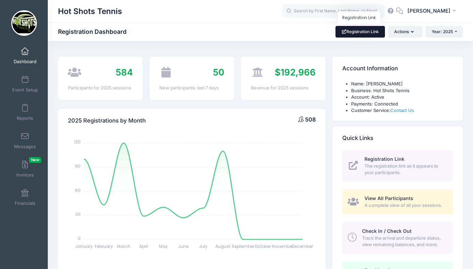
click at [358, 33] on link "Registration Link" at bounding box center [359, 32] width 49 height 12
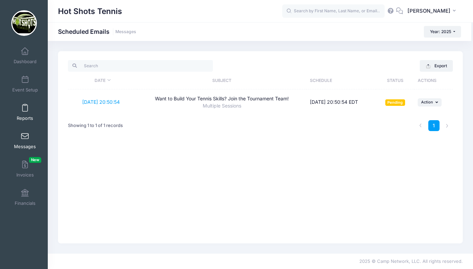
click at [25, 112] on link "Reports" at bounding box center [25, 112] width 32 height 24
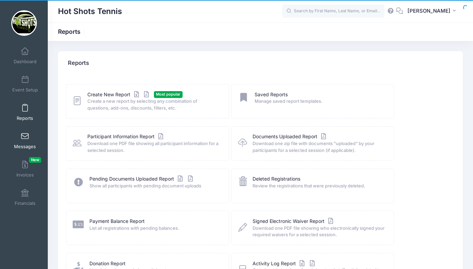
click at [25, 136] on span at bounding box center [25, 137] width 0 height 8
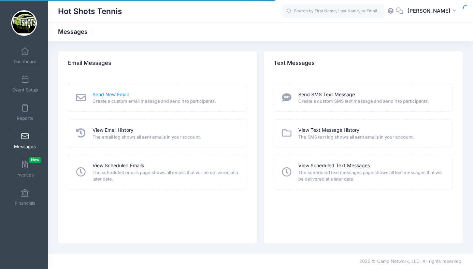
click at [102, 94] on link "Send New Email" at bounding box center [110, 94] width 36 height 7
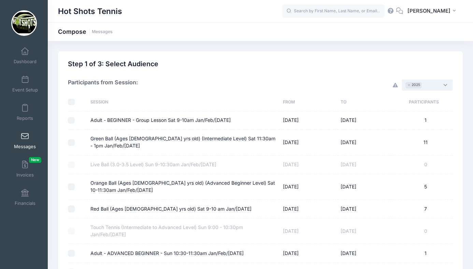
click at [430, 88] on span "× 2025" at bounding box center [426, 85] width 51 height 12
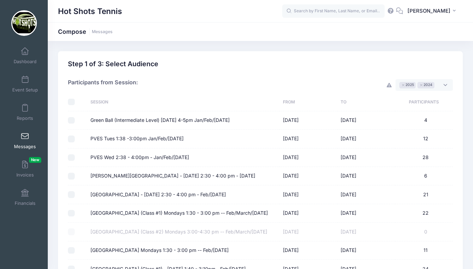
click at [72, 100] on input "checkbox" at bounding box center [71, 102] width 7 height 7
checkbox input "true"
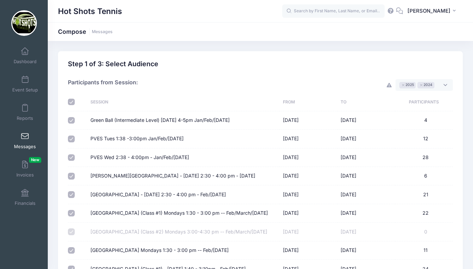
checkbox input "true"
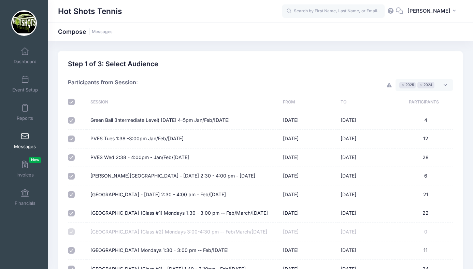
checkbox input "true"
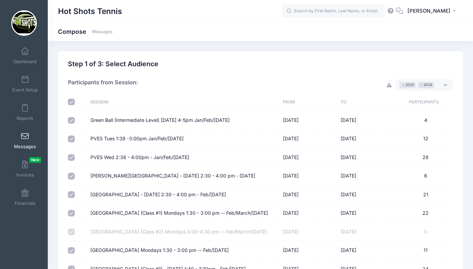
checkbox input "true"
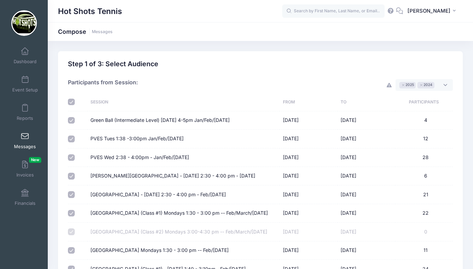
checkbox input "true"
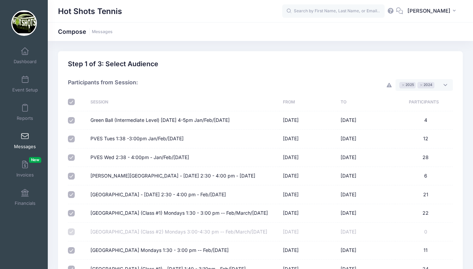
checkbox input "true"
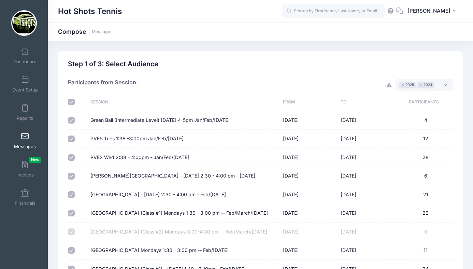
checkbox input "true"
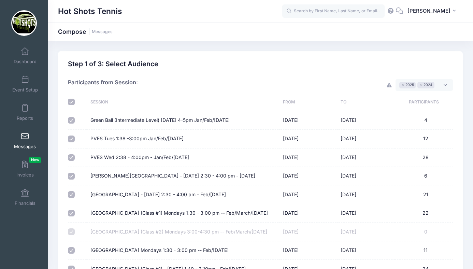
checkbox input "true"
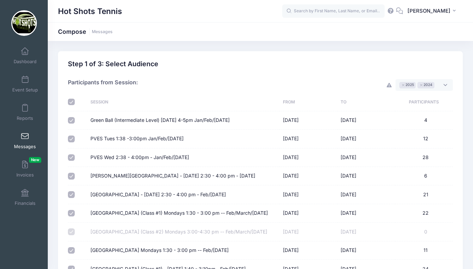
checkbox input "true"
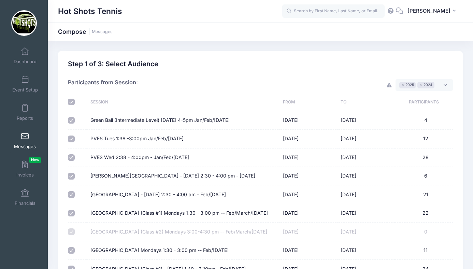
checkbox input "true"
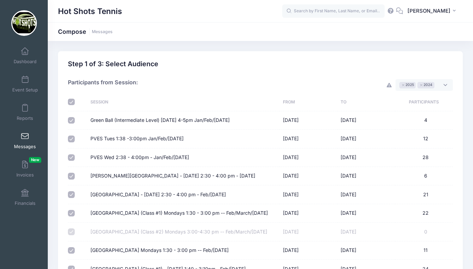
checkbox input "true"
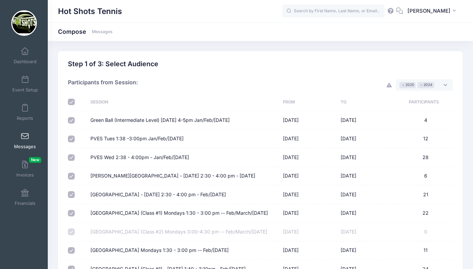
checkbox input "true"
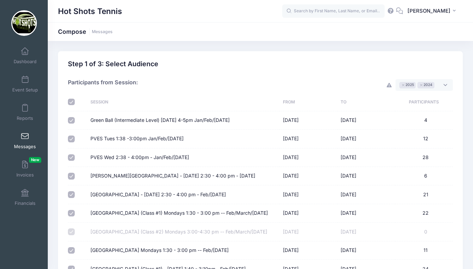
checkbox input "true"
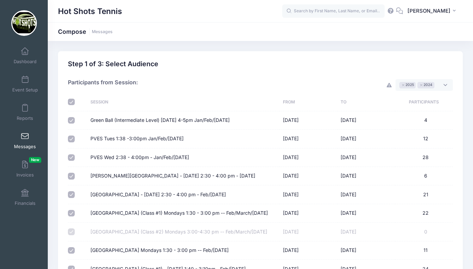
checkbox input "true"
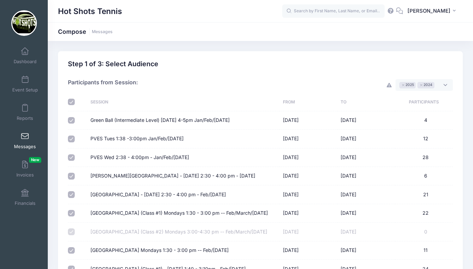
checkbox input "true"
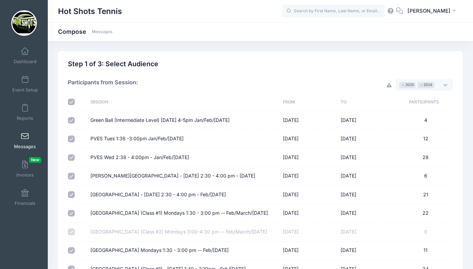
checkbox input "true"
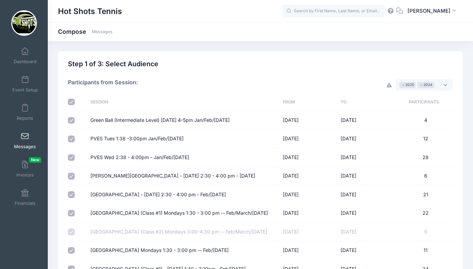
checkbox input "true"
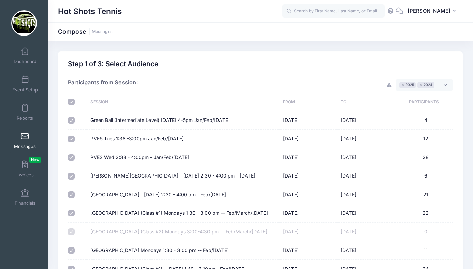
checkbox input "true"
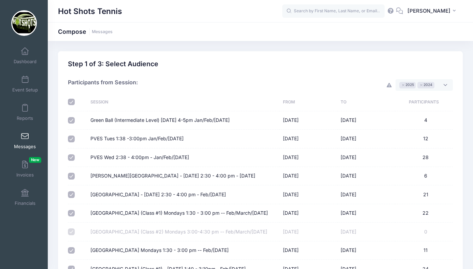
checkbox input "true"
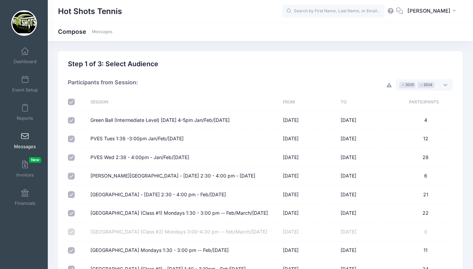
checkbox input "true"
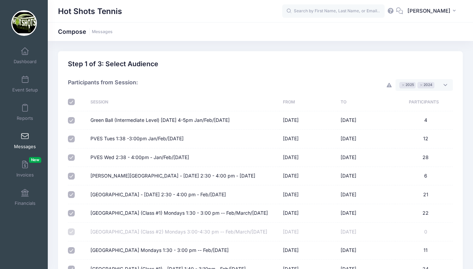
checkbox input "true"
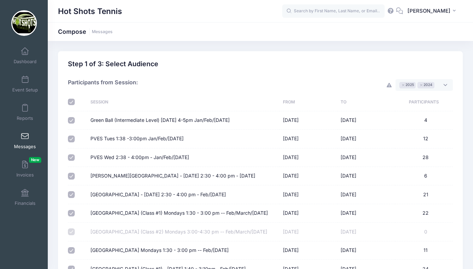
checkbox input "true"
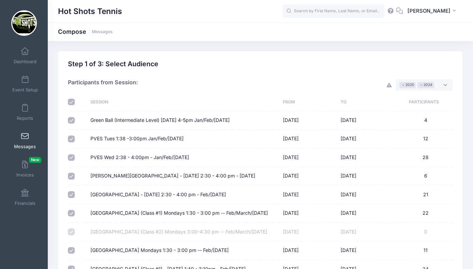
checkbox input "true"
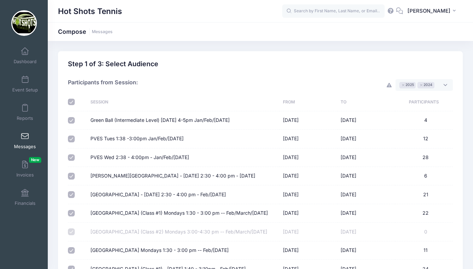
checkbox input "true"
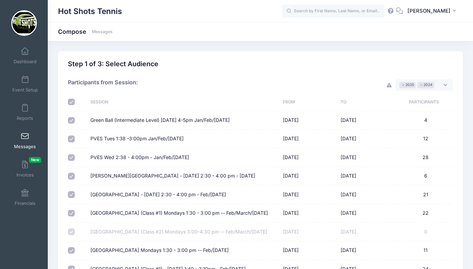
checkbox input "true"
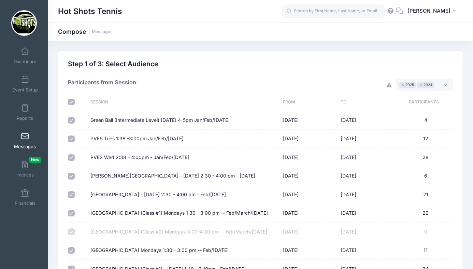
checkbox input "true"
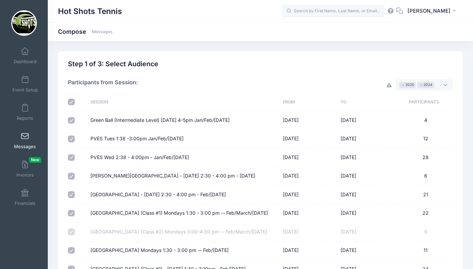
checkbox input "true"
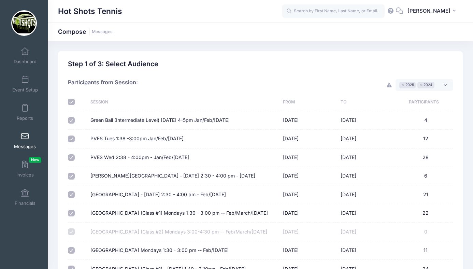
checkbox input "true"
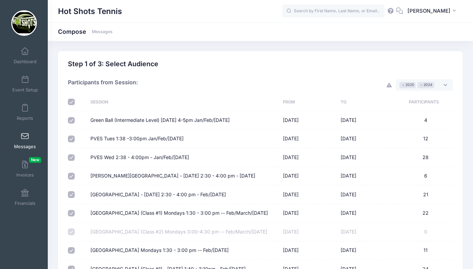
checkbox input "true"
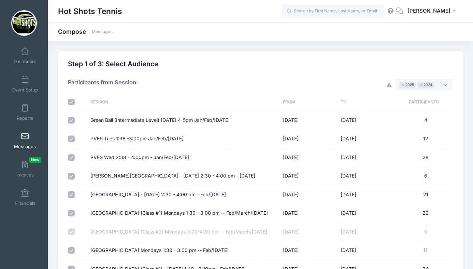
checkbox input "true"
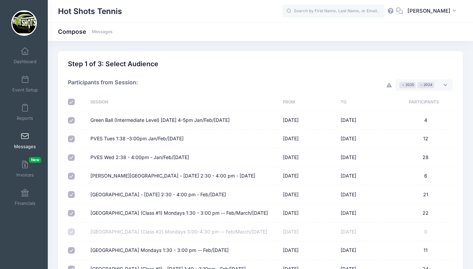
checkbox input "true"
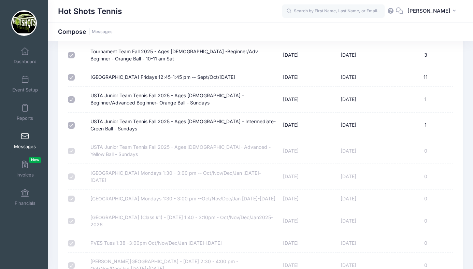
scroll to position [2982, 0]
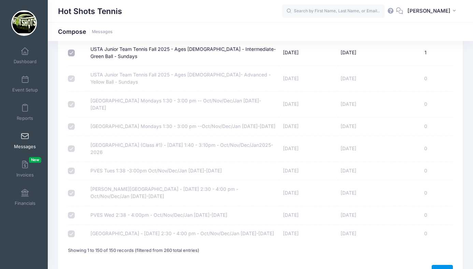
click at [441, 265] on link "Next" at bounding box center [441, 271] width 21 height 12
select select "50"
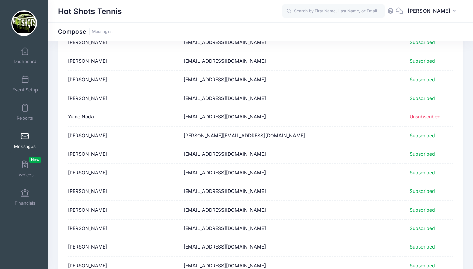
scroll to position [835, 0]
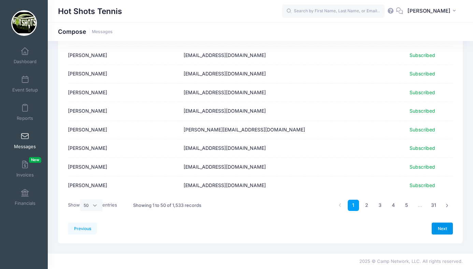
click at [443, 226] on link "Next" at bounding box center [441, 228] width 21 height 12
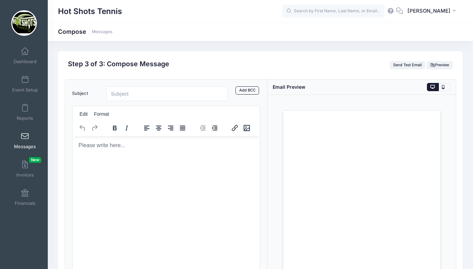
scroll to position [0, 0]
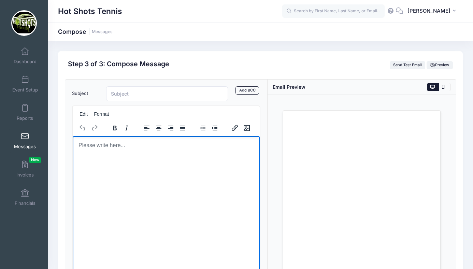
click at [146, 154] on html at bounding box center [165, 145] width 187 height 18
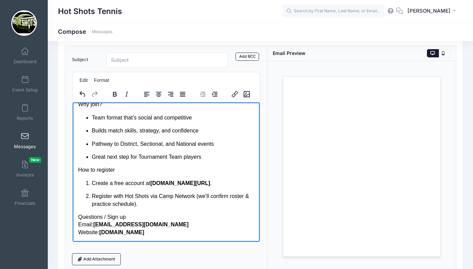
scroll to position [34, 0]
click at [137, 203] on p "Register with Hot Shots via Camp Network (we’ll confirm roster & practice sched…" at bounding box center [172, 199] width 162 height 15
click at [110, 205] on p "Register with Hot Shots via Camp Network (we’ll confirm roster & practice sched…" at bounding box center [172, 199] width 162 height 15
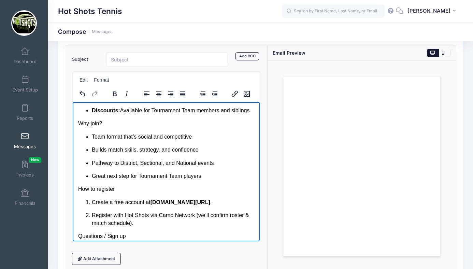
scroll to position [158, 0]
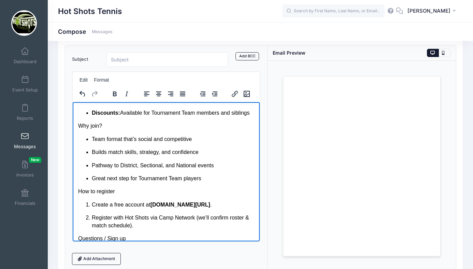
click at [119, 193] on p "How to register" at bounding box center [166, 191] width 176 height 8
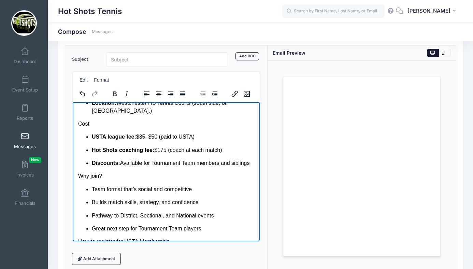
scroll to position [105, 0]
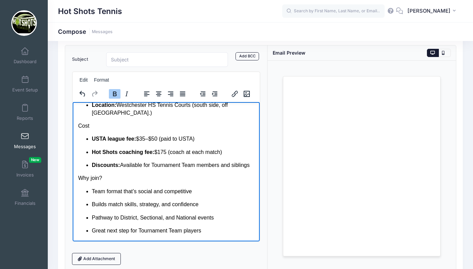
drag, startPoint x: 92, startPoint y: 163, endPoint x: 253, endPoint y: 163, distance: 161.0
click at [253, 163] on p "Discounts: Available for Tournament Team members and siblings" at bounding box center [172, 165] width 162 height 8
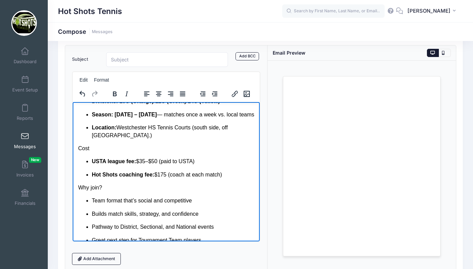
scroll to position [82, 0]
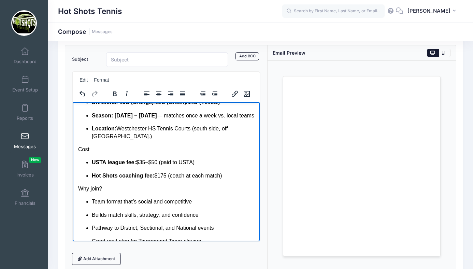
click at [185, 175] on p "Hot Shots coaching fee: $175 (coach at each match)" at bounding box center [172, 176] width 162 height 8
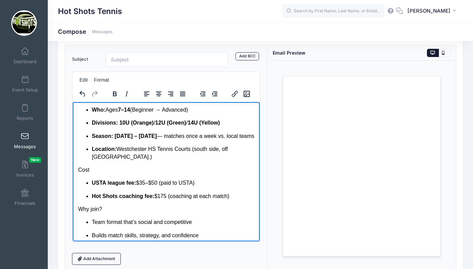
scroll to position [61, 0]
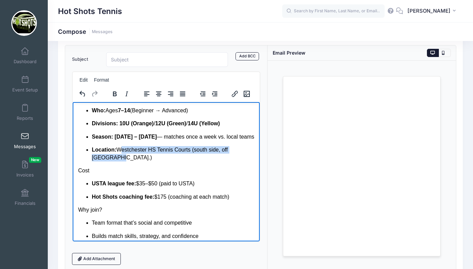
drag, startPoint x: 118, startPoint y: 157, endPoint x: 252, endPoint y: 158, distance: 134.7
click at [252, 158] on p "Location: Westchester HS Tennis Courts (south side, off 91st St.)" at bounding box center [172, 153] width 162 height 15
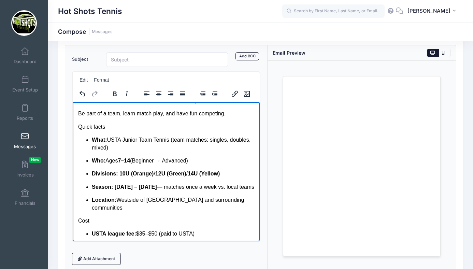
scroll to position [10, 0]
drag, startPoint x: 206, startPoint y: 186, endPoint x: 237, endPoint y: 187, distance: 31.0
click at [237, 187] on p "Season: Sept 14 – Nov 30, 2025 — matches once a week vs. local teams" at bounding box center [172, 187] width 162 height 8
click at [225, 186] on p "Season: Sept 14 – Nov 30, 2025 — matches vs. local teams" at bounding box center [172, 187] width 162 height 8
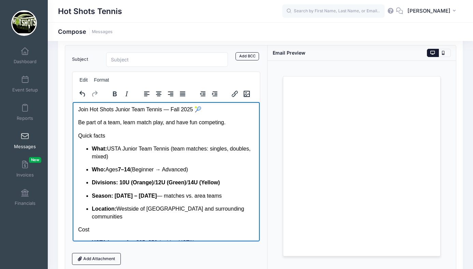
scroll to position [0, 0]
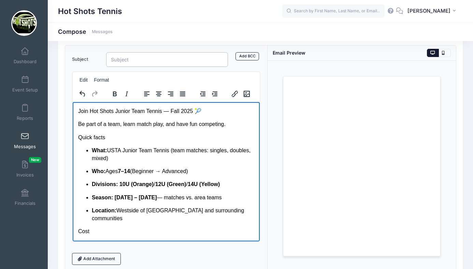
click at [126, 62] on input "Subject" at bounding box center [167, 59] width 122 height 15
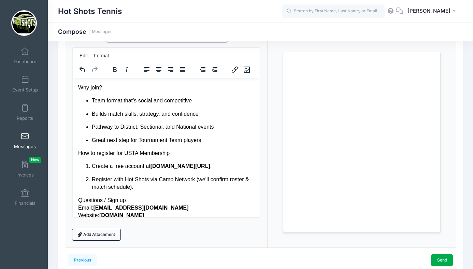
scroll to position [60, 0]
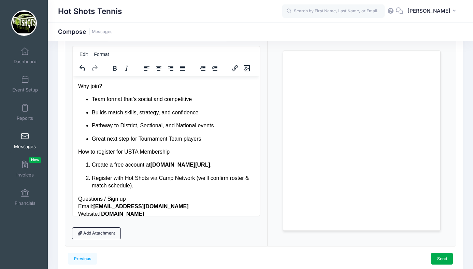
type input "Would You Like to Play for the Hot Shots Tennis Team?? Join our USTA Junior Tea…"
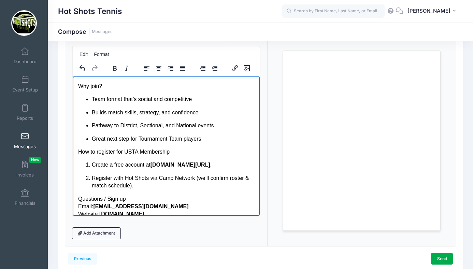
scroll to position [0, 0]
click at [129, 135] on p "Great next step for Tournament Team players" at bounding box center [172, 139] width 162 height 8
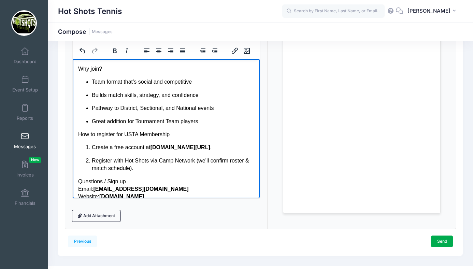
click at [157, 160] on p "Register with Hot Shots via Camp Network (we’ll confirm roster & match schedule…" at bounding box center [172, 164] width 162 height 15
click at [233, 50] on icon "Insert/edit link" at bounding box center [235, 51] width 6 height 6
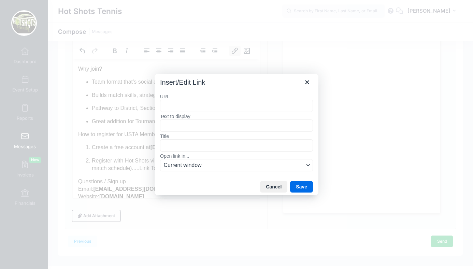
type input "https://portal.campnetwork.com/Register/Register.php?camp_id=397395"
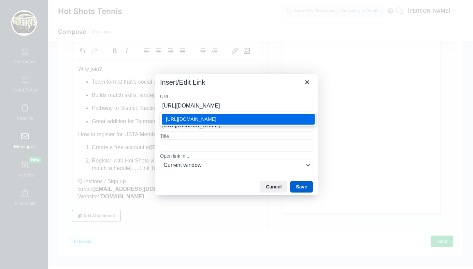
type input "https://portal.campnetwork.com/Register/Register.php?camp_id=397395"
click at [298, 184] on button "Save" at bounding box center [301, 187] width 23 height 12
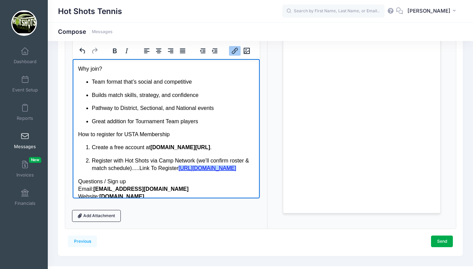
drag, startPoint x: 171, startPoint y: 178, endPoint x: 92, endPoint y: 171, distance: 79.8
click at [92, 171] on p "Register with Hot Shots via Camp Network (we’ll confirm roster & match schedule…" at bounding box center [172, 164] width 162 height 15
drag, startPoint x: 140, startPoint y: 160, endPoint x: 182, endPoint y: 160, distance: 41.6
click at [182, 160] on p "Register with Hot Shots via Camp Network (we’ll confirm roster & match schedule…" at bounding box center [172, 164] width 162 height 15
click at [235, 50] on icon "Insert/edit link" at bounding box center [235, 51] width 6 height 6
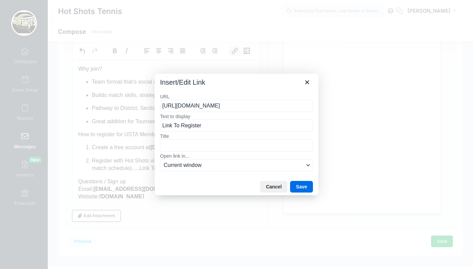
scroll to position [0, 31]
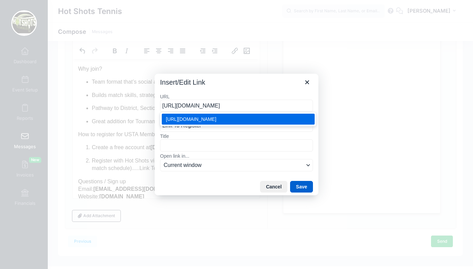
type input "https://portal.campnetwork.com/Register/Register.php?camp_id=397395"
click at [300, 188] on button "Save" at bounding box center [301, 187] width 23 height 12
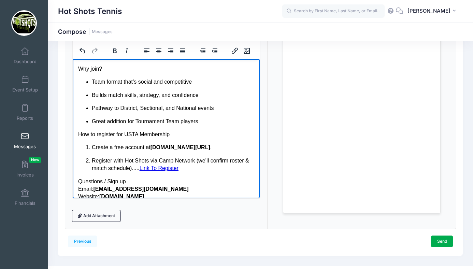
click at [209, 161] on p "Register with Hot Shots via Camp Network (we’ll confirm roster & match schedule…" at bounding box center [172, 164] width 162 height 15
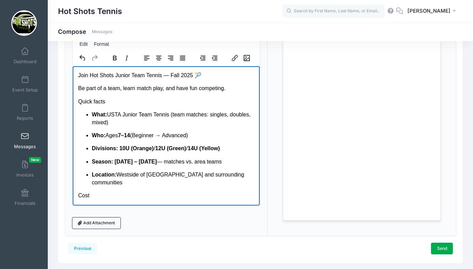
scroll to position [36, 0]
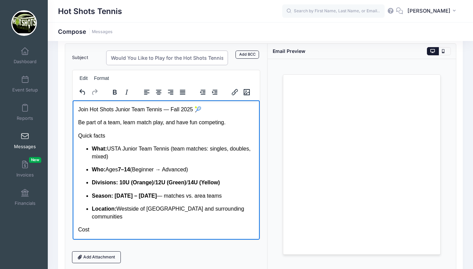
click at [217, 59] on input "Would You Like to Play for the Hot Shots Tennis Team?? Join our USTA Junior Tea…" at bounding box center [167, 57] width 122 height 15
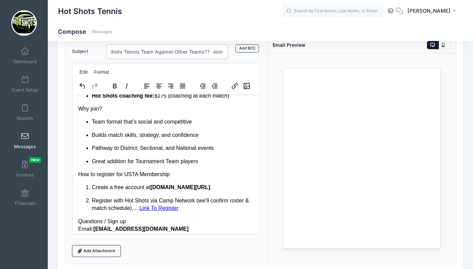
scroll to position [151, 0]
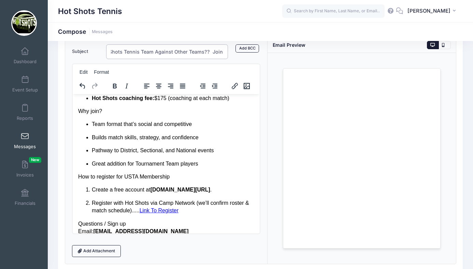
type input "Would You Like to Play for the Hot Shots Tennis Team Against Other Teams?? Join…"
click at [135, 160] on p "Great addition for Tournament Team players" at bounding box center [172, 164] width 162 height 8
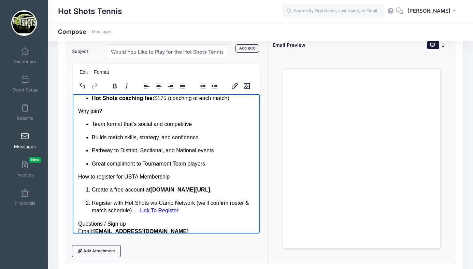
click at [210, 160] on p "Great compliment to Tournament Team players" at bounding box center [172, 164] width 162 height 8
drag, startPoint x: 106, startPoint y: 155, endPoint x: 220, endPoint y: 154, distance: 113.6
click at [220, 160] on p "Great compliment to Tournament Team Program" at bounding box center [172, 164] width 162 height 8
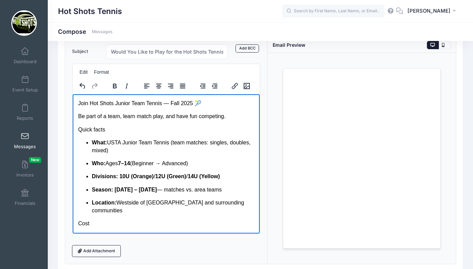
scroll to position [90, 0]
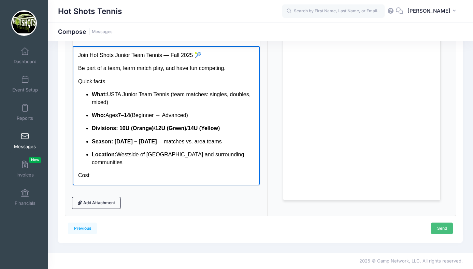
click at [440, 227] on link "Send" at bounding box center [442, 228] width 22 height 12
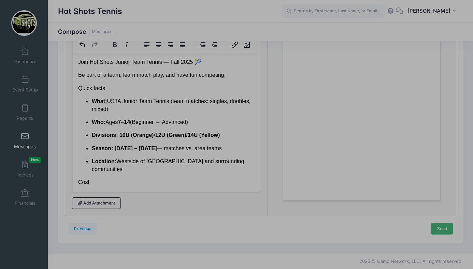
scroll to position [0, 0]
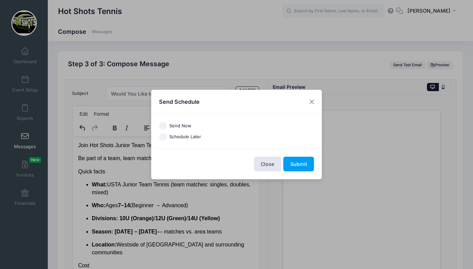
click at [164, 125] on input "Send Now" at bounding box center [163, 126] width 8 height 8
radio input "true"
click at [289, 163] on button "Submit" at bounding box center [298, 164] width 31 height 15
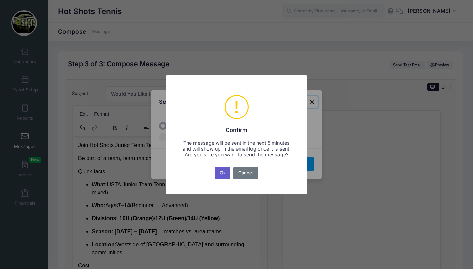
click at [223, 173] on button "Ok" at bounding box center [223, 173] width 16 height 12
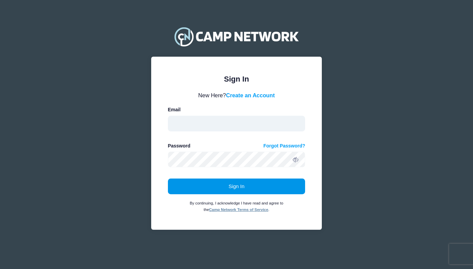
type input "[EMAIL_ADDRESS][DOMAIN_NAME]"
click at [235, 182] on button "Sign In" at bounding box center [236, 186] width 137 height 16
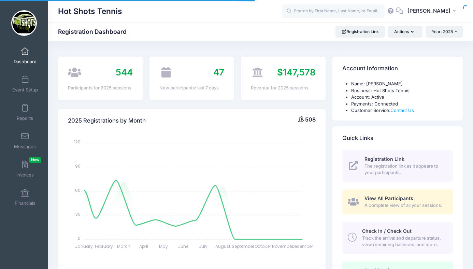
select select
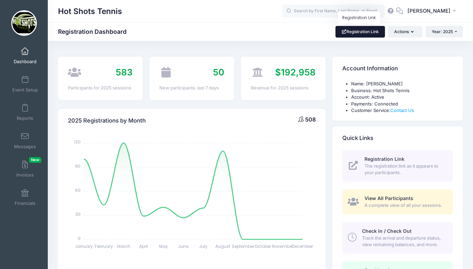
click at [354, 30] on link "Registration Link" at bounding box center [359, 32] width 49 height 12
